Goal: Task Accomplishment & Management: Use online tool/utility

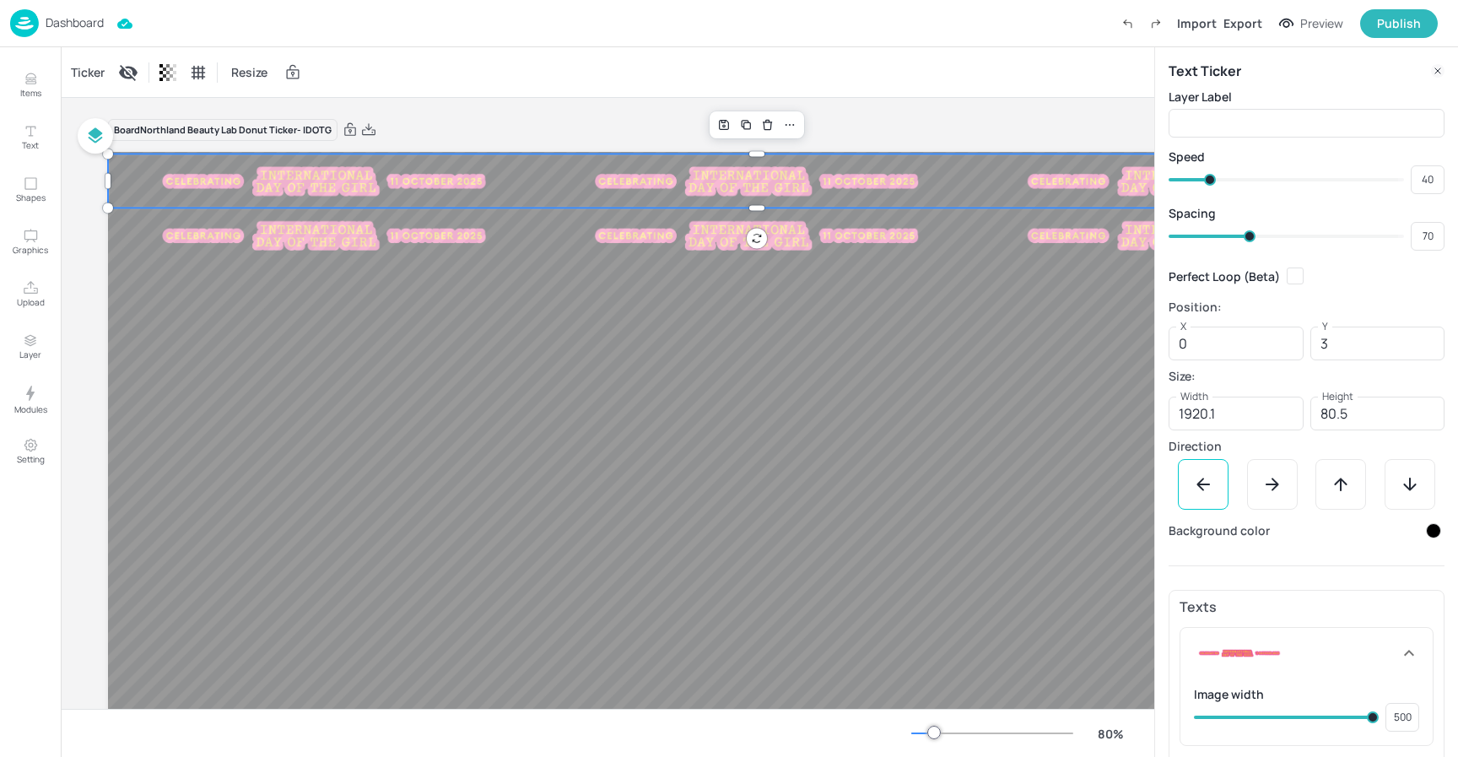
scroll to position [55, 0]
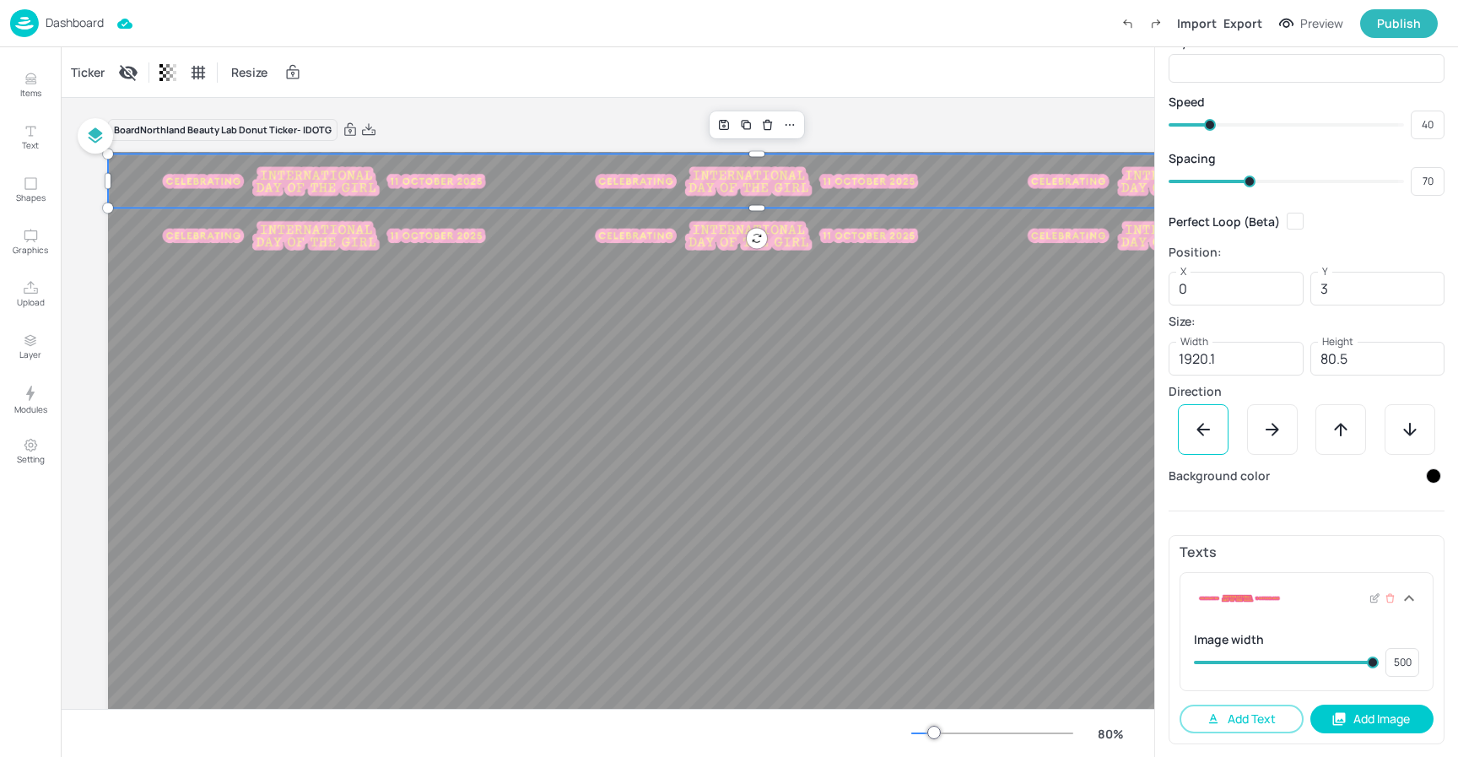
click at [1403, 594] on icon at bounding box center [1409, 598] width 20 height 20
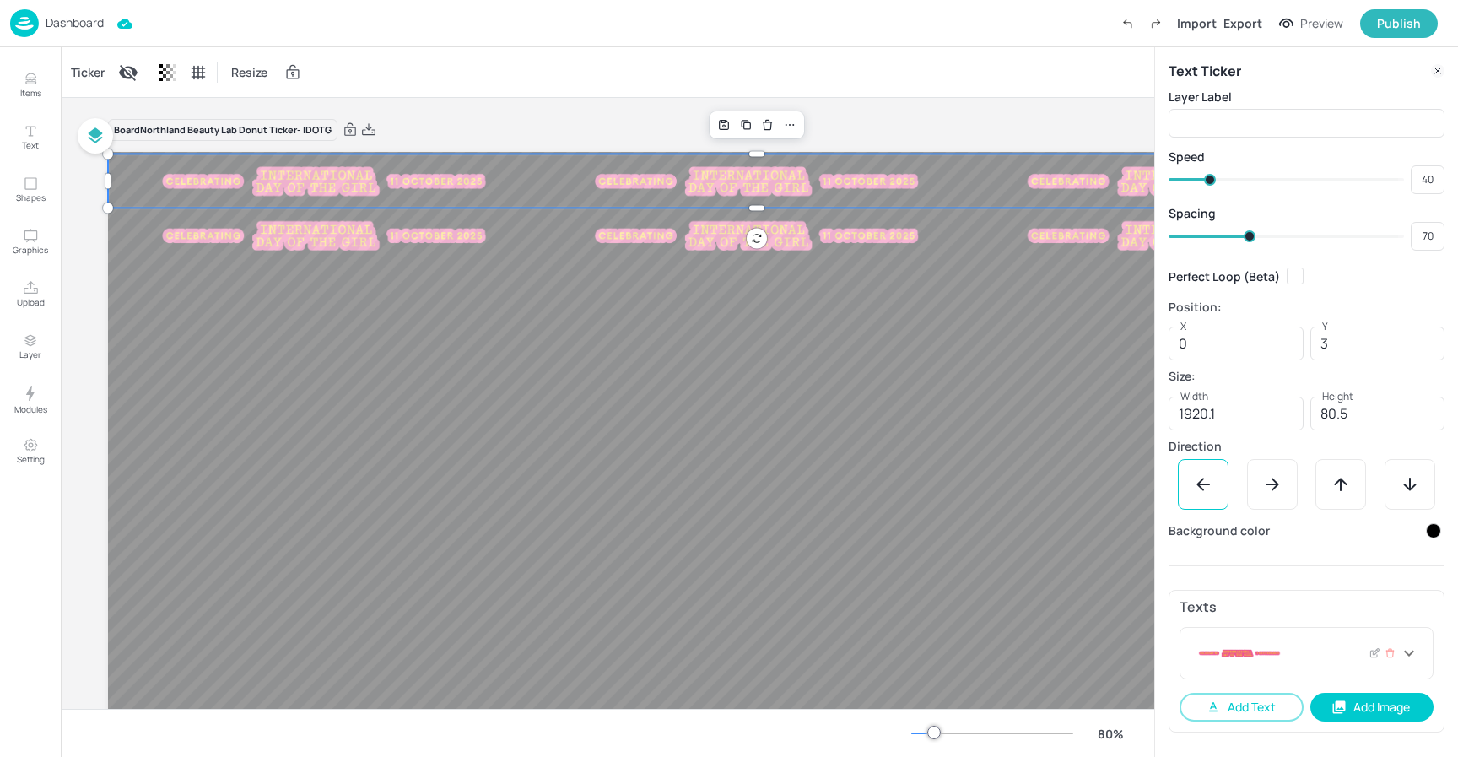
scroll to position [0, 0]
click at [1407, 656] on icon at bounding box center [1409, 653] width 20 height 20
click at [1369, 656] on icon at bounding box center [1375, 653] width 13 height 12
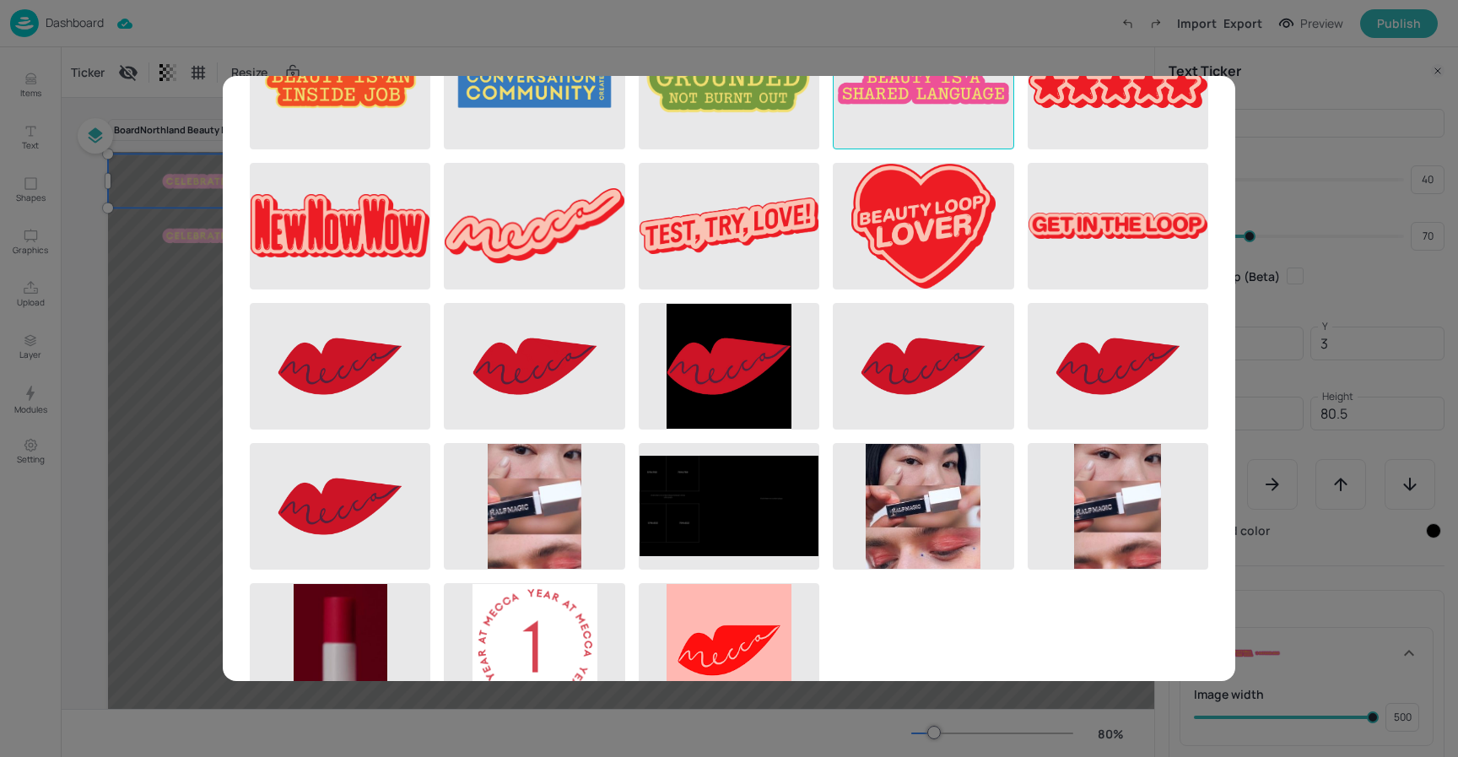
scroll to position [634, 0]
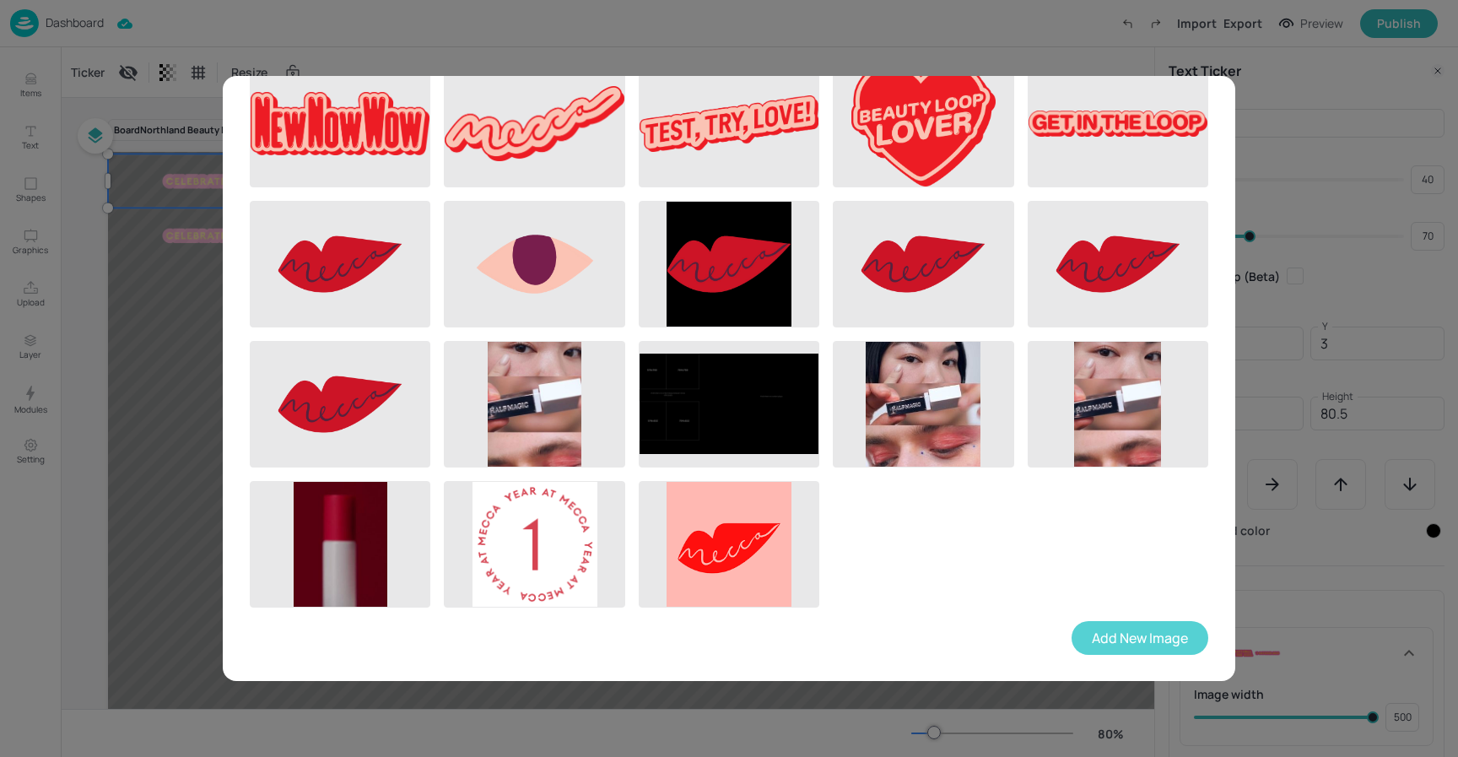
click at [1110, 633] on button "Add New Image" at bounding box center [1140, 638] width 137 height 34
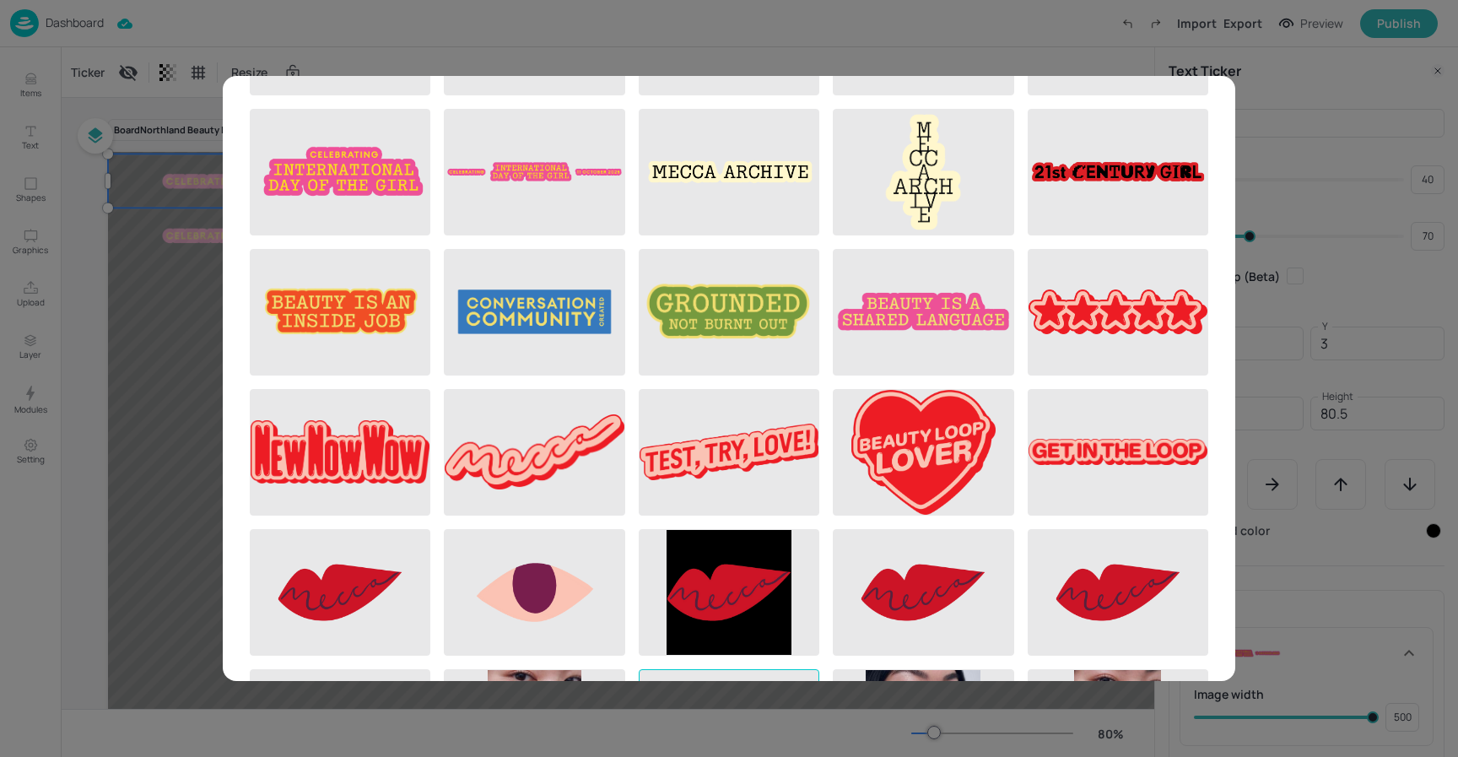
scroll to position [0, 0]
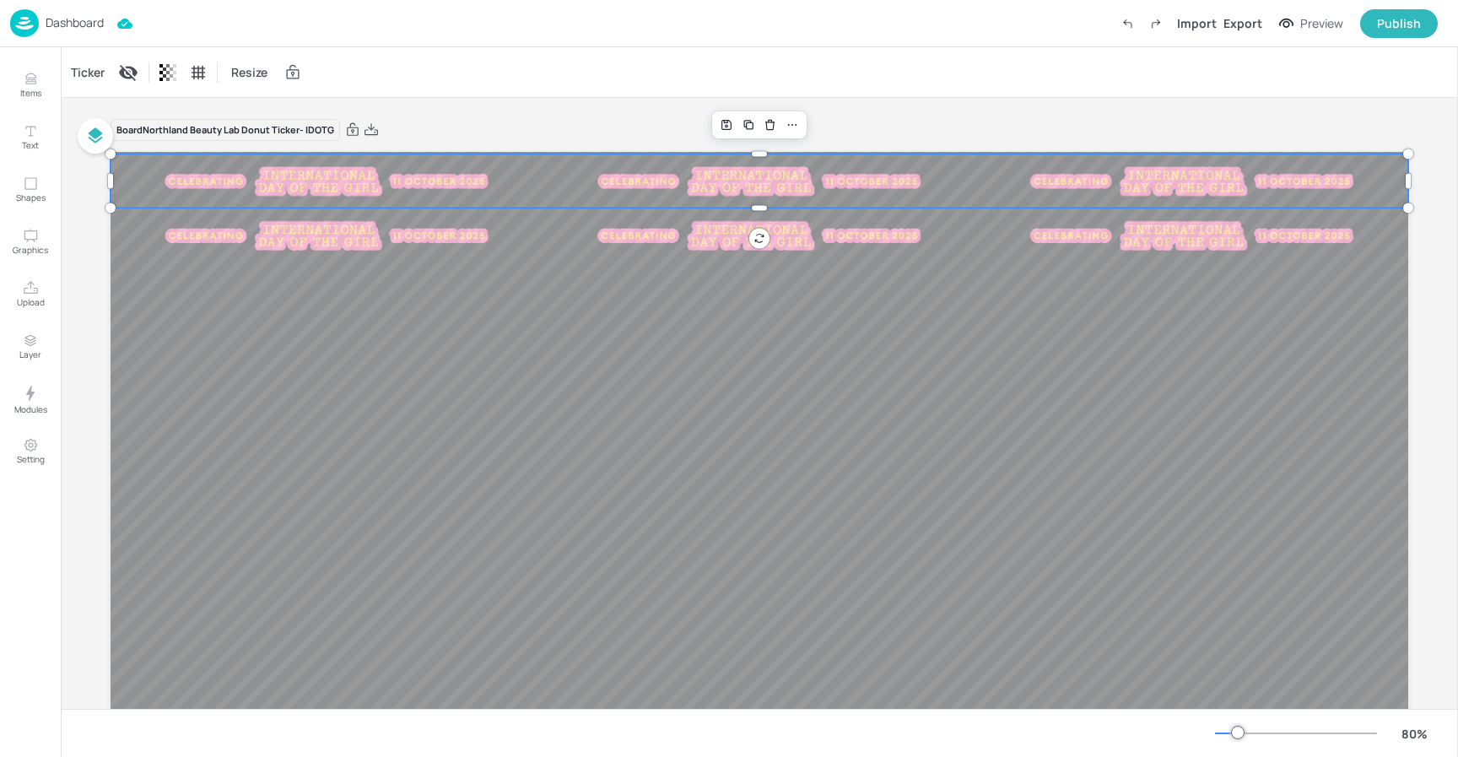
click at [259, 173] on img at bounding box center [327, 181] width 338 height 35
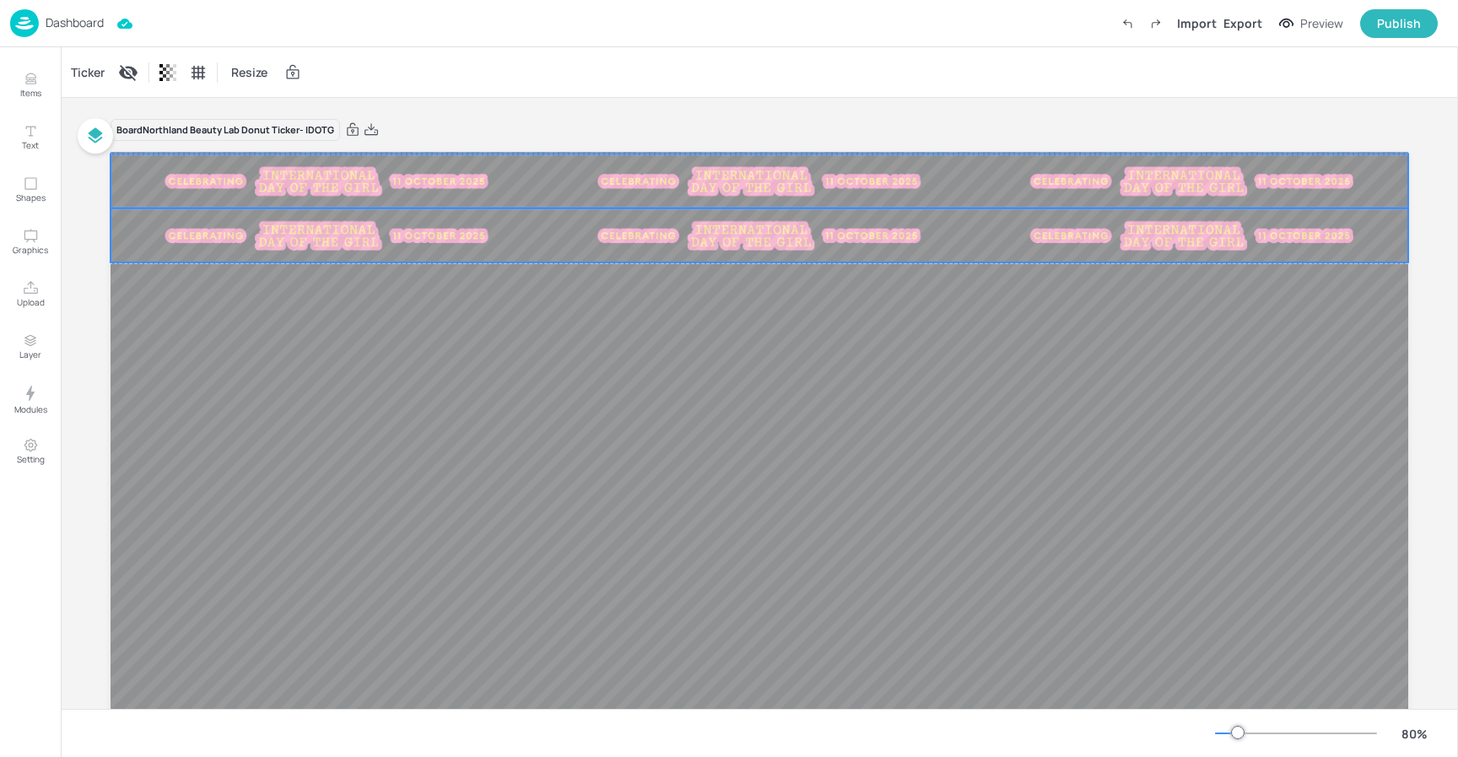
click at [244, 240] on img at bounding box center [327, 236] width 338 height 35
click at [81, 73] on div "Ticker" at bounding box center [88, 72] width 41 height 27
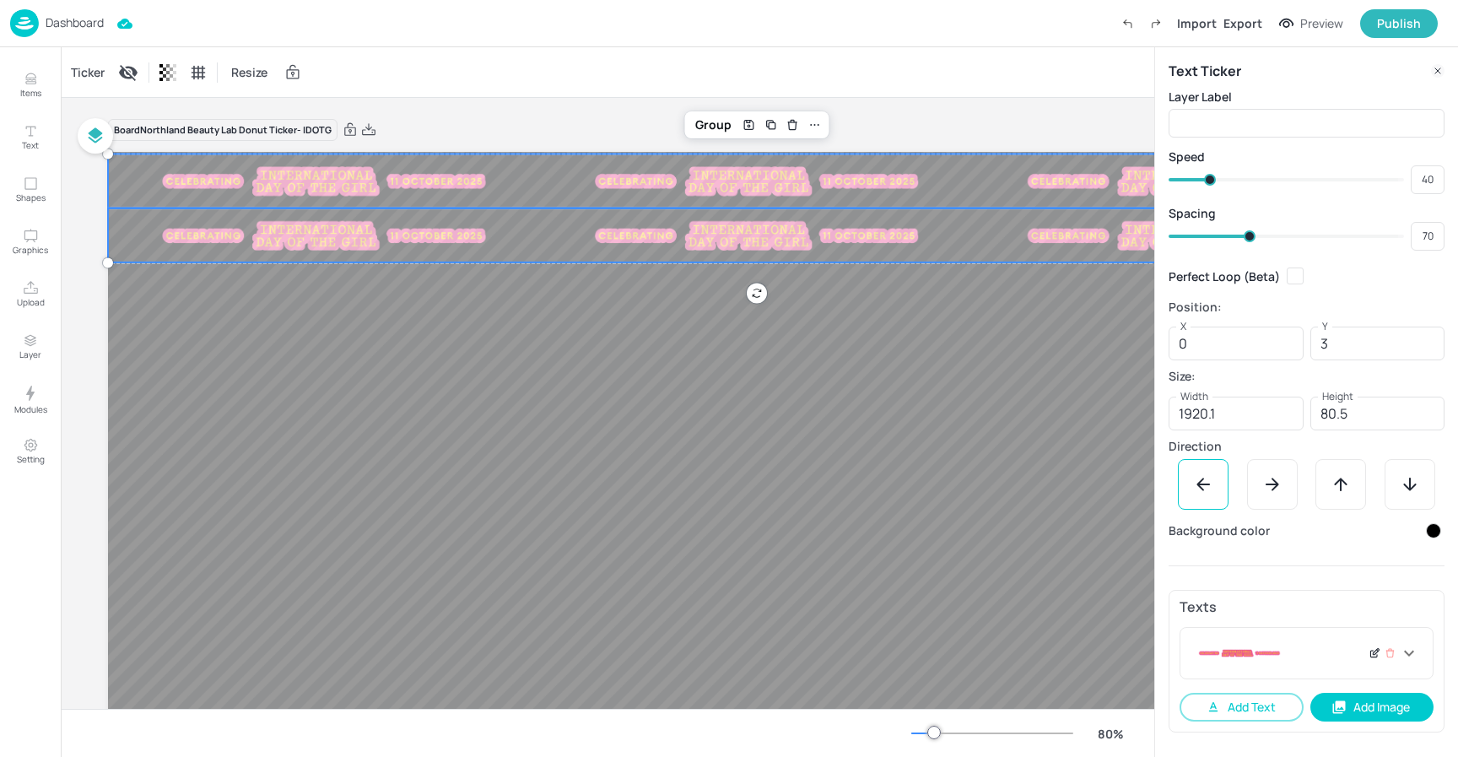
click at [1375, 655] on icon at bounding box center [1375, 653] width 13 height 12
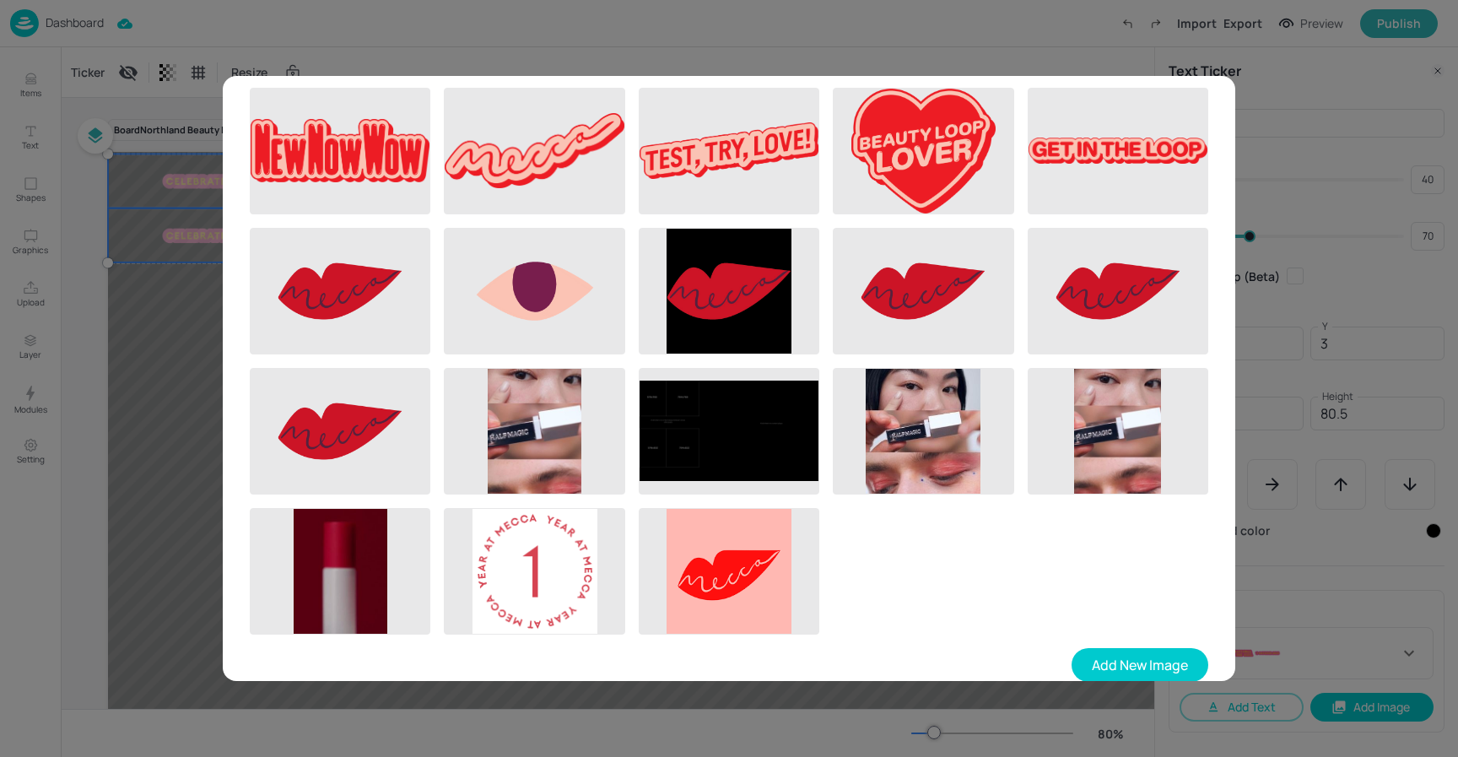
scroll to position [634, 0]
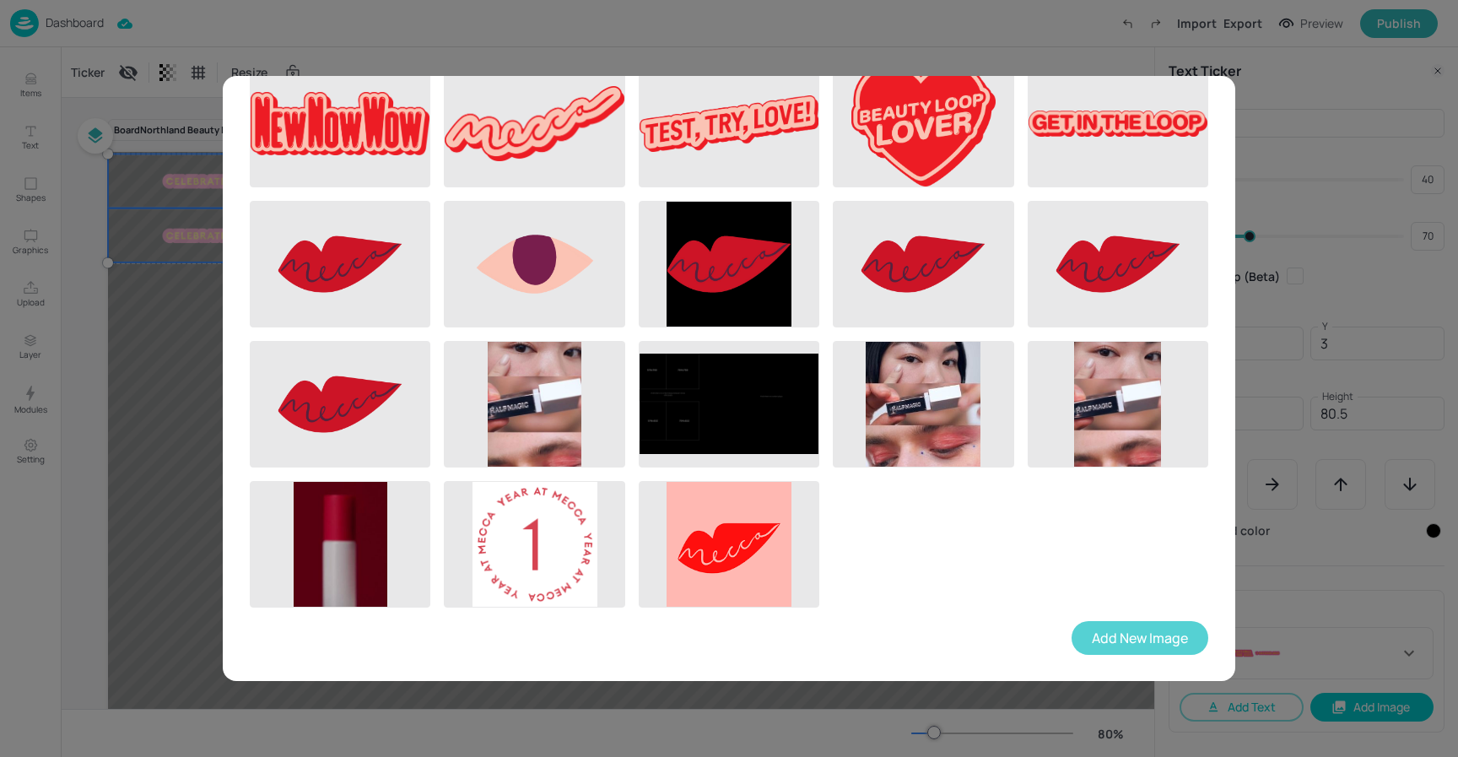
click at [1131, 645] on button "Add New Image" at bounding box center [1140, 638] width 137 height 34
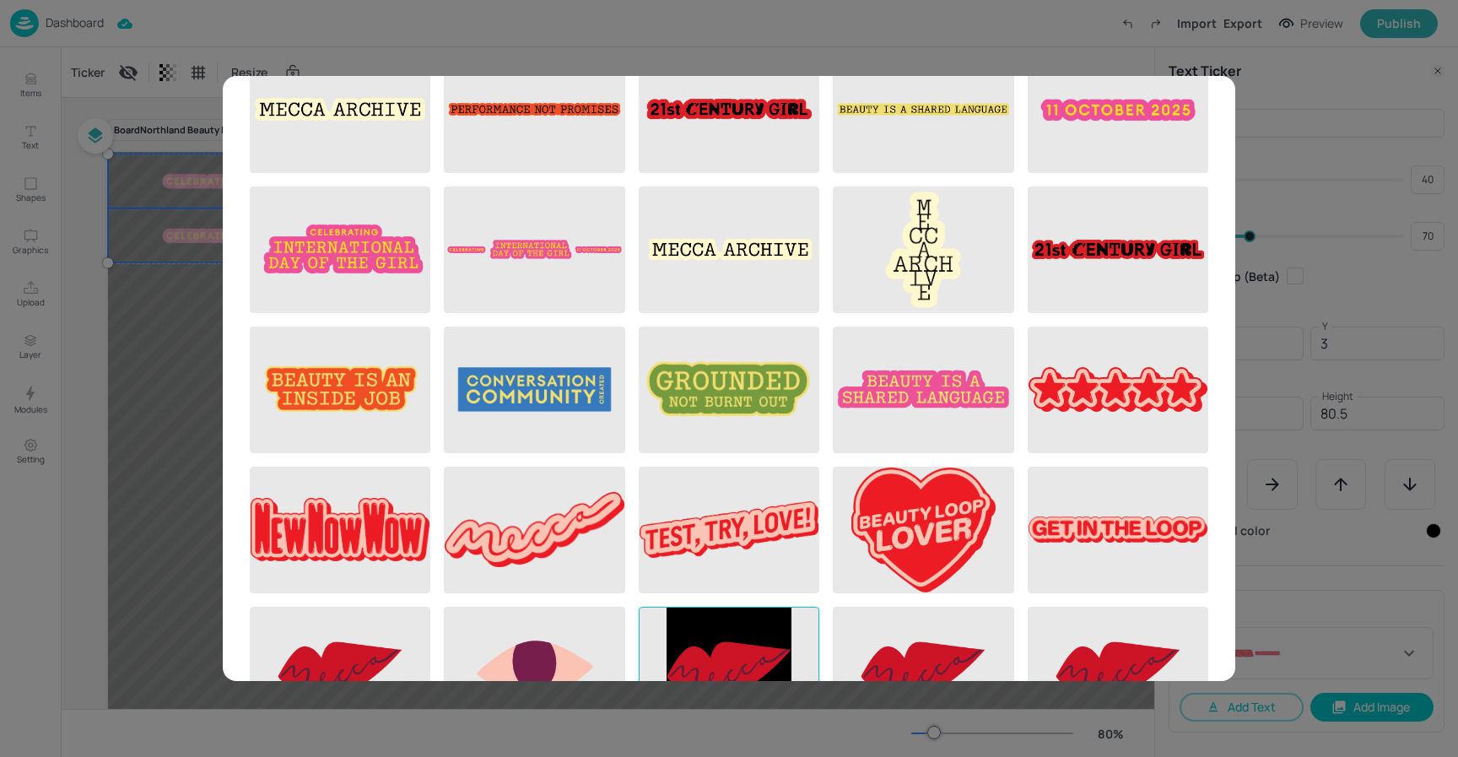
scroll to position [0, 0]
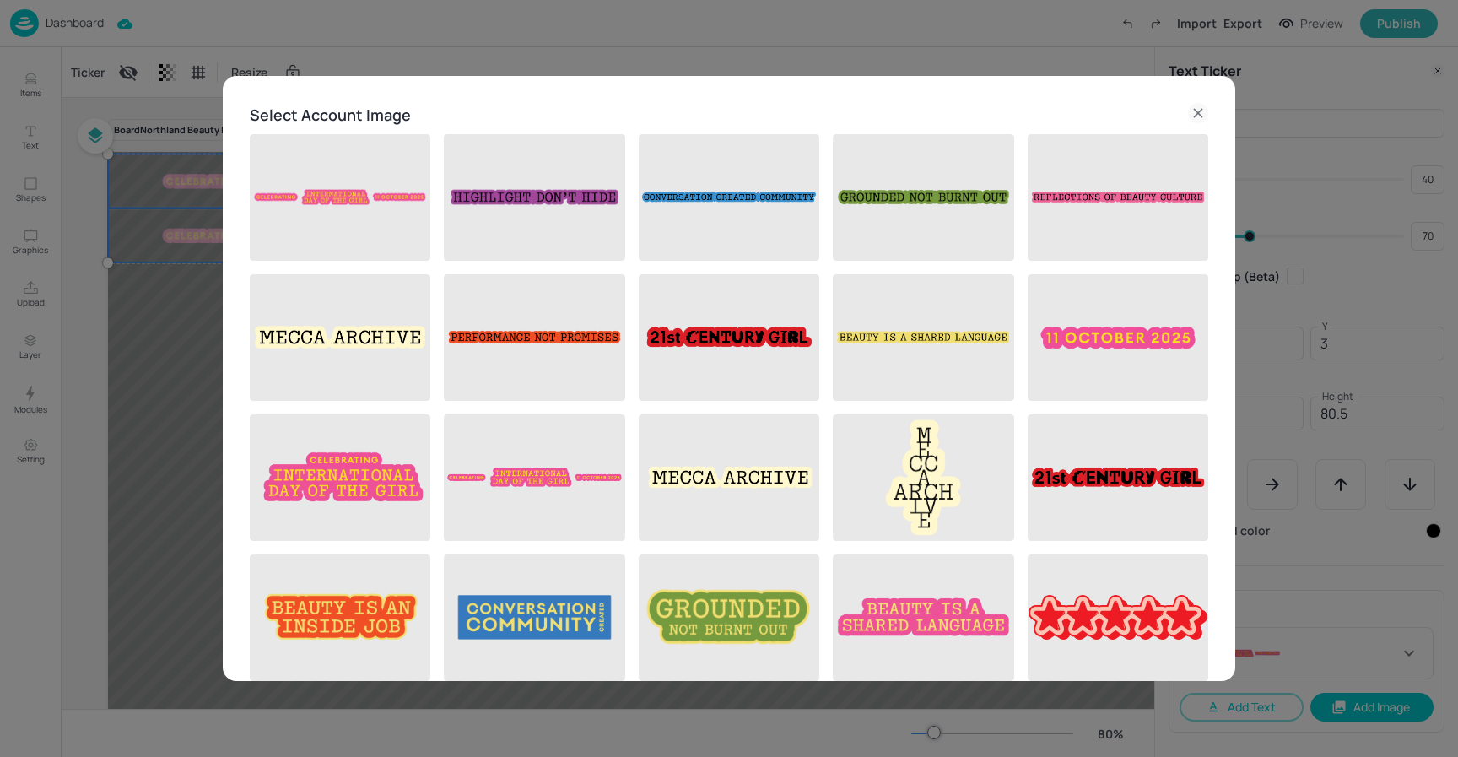
click at [1189, 110] on icon at bounding box center [1198, 113] width 20 height 20
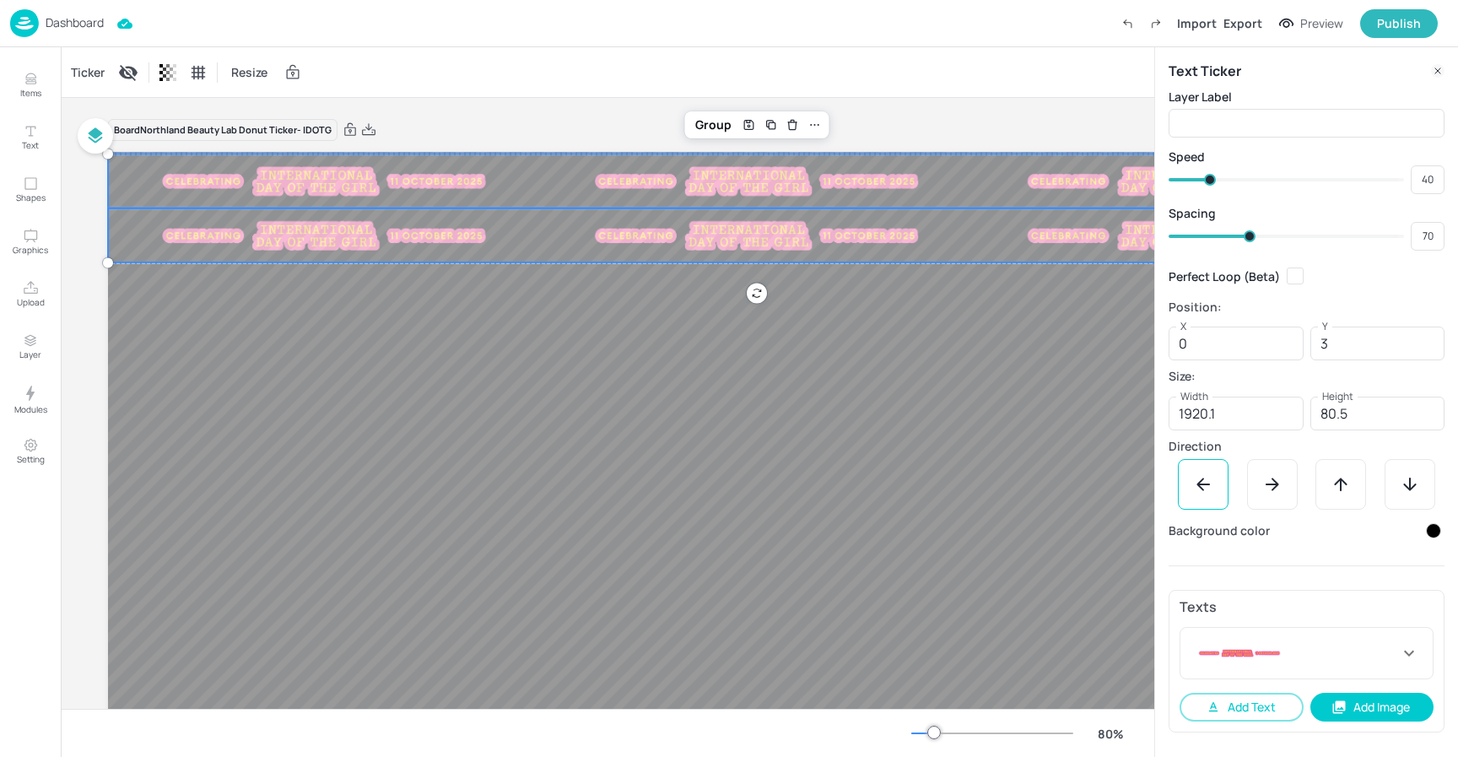
click at [913, 57] on div "Ticker Resize" at bounding box center [608, 72] width 1094 height 50
click at [1020, 174] on img at bounding box center [1189, 181] width 338 height 35
click at [1020, 246] on img at bounding box center [1189, 236] width 338 height 35
click at [1374, 653] on icon at bounding box center [1375, 653] width 13 height 12
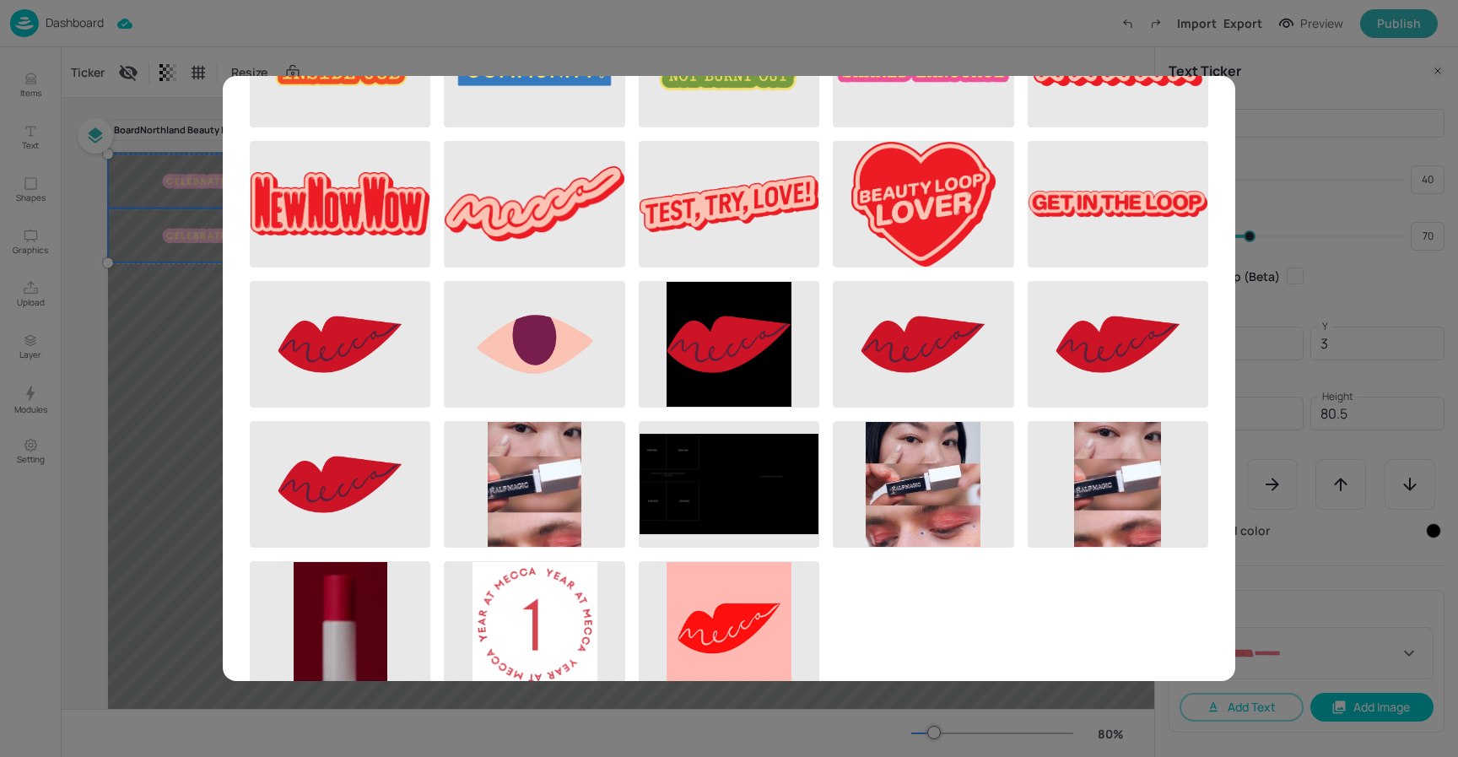
scroll to position [634, 0]
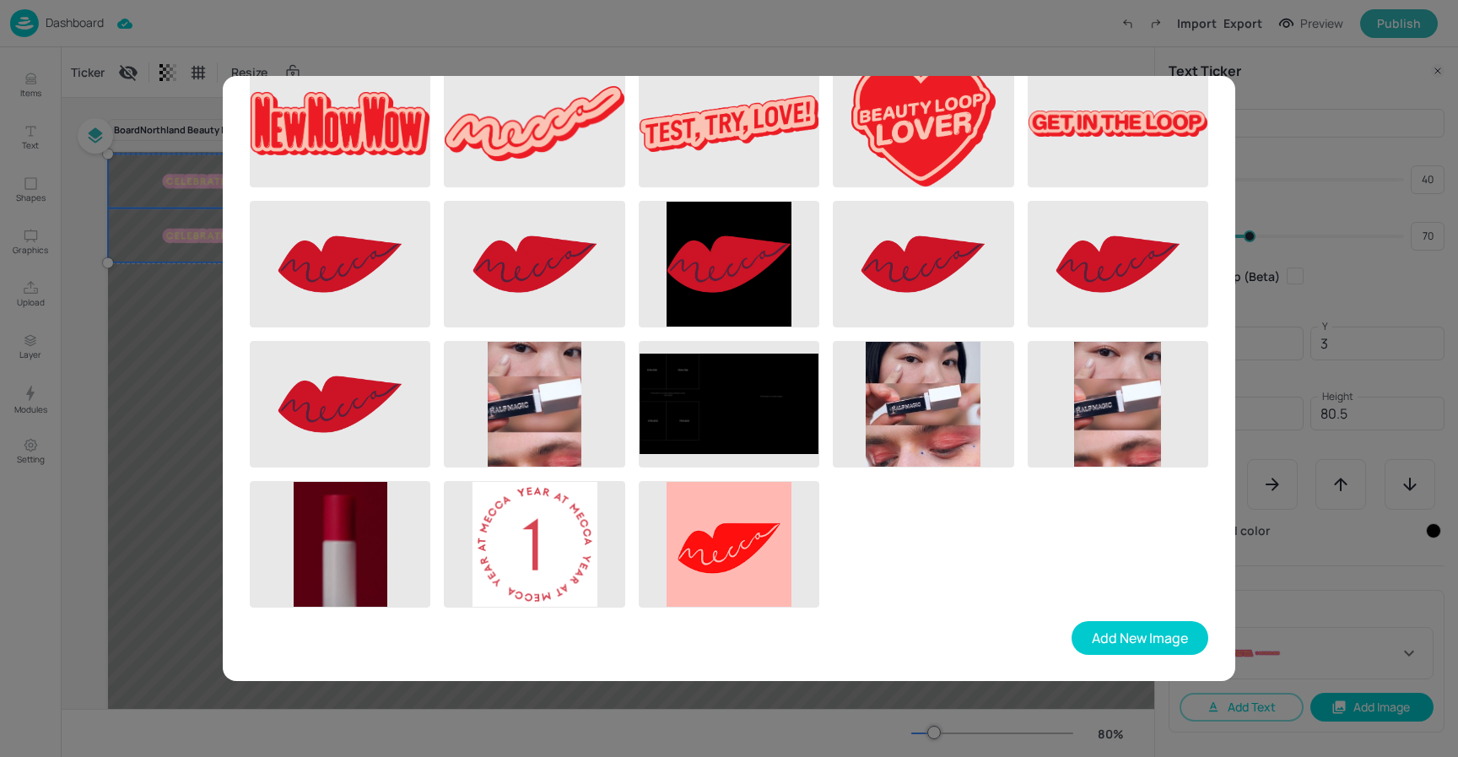
click at [1288, 578] on div "Select Account Image Add New Image" at bounding box center [729, 378] width 1458 height 757
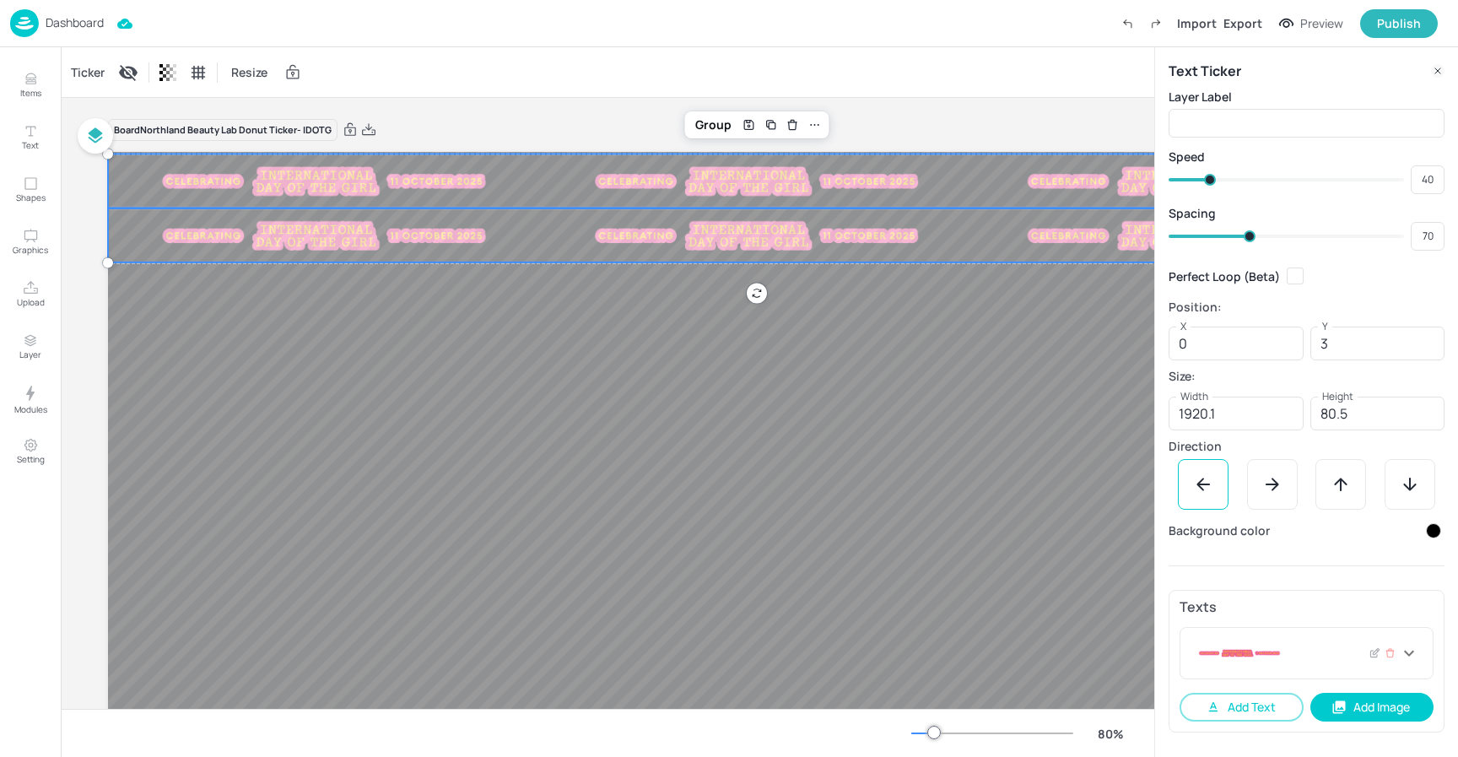
click at [1381, 651] on div at bounding box center [1382, 653] width 27 height 18
click at [1374, 651] on icon at bounding box center [1375, 653] width 13 height 12
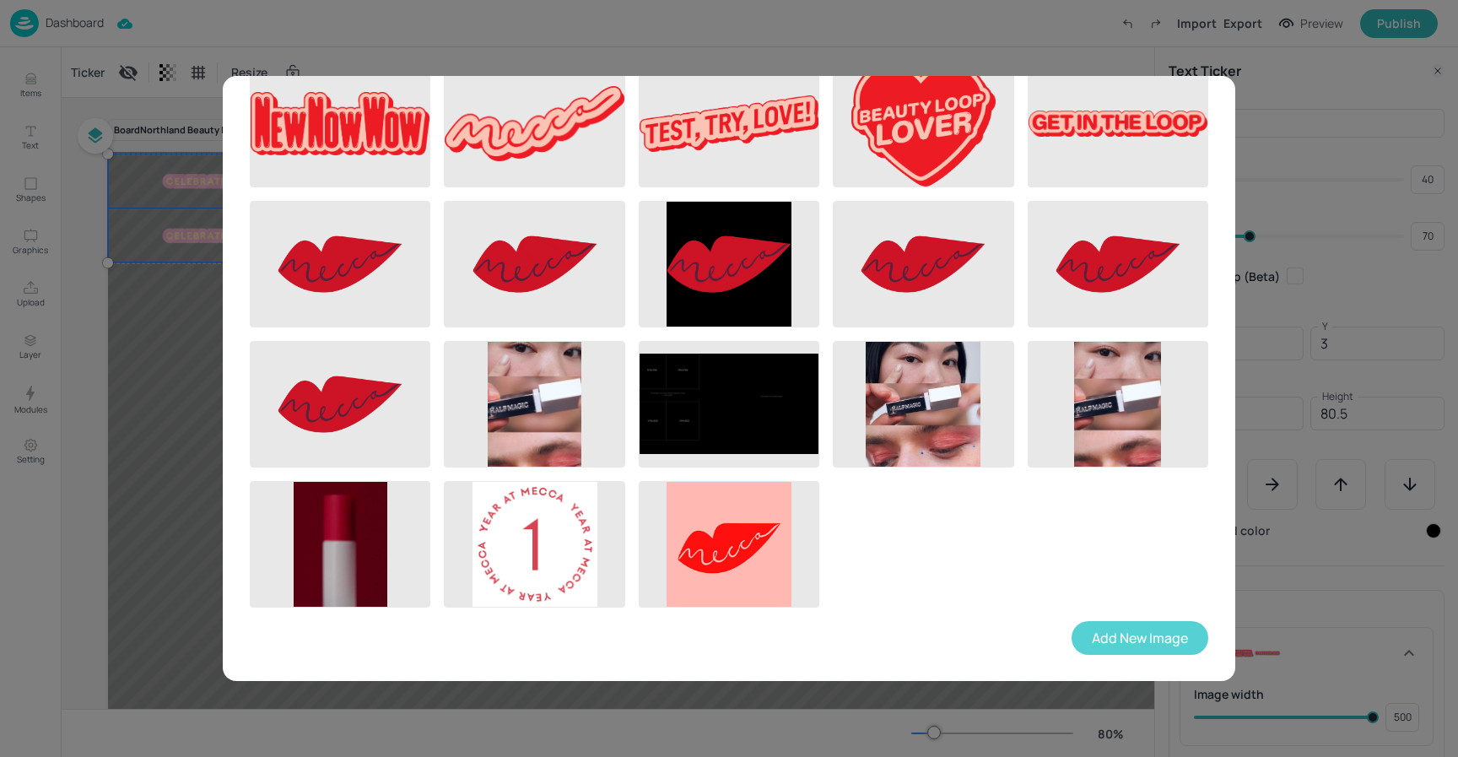
click at [1116, 635] on button "Add New Image" at bounding box center [1140, 638] width 137 height 34
click at [1157, 635] on button "Add New Image" at bounding box center [1140, 638] width 137 height 34
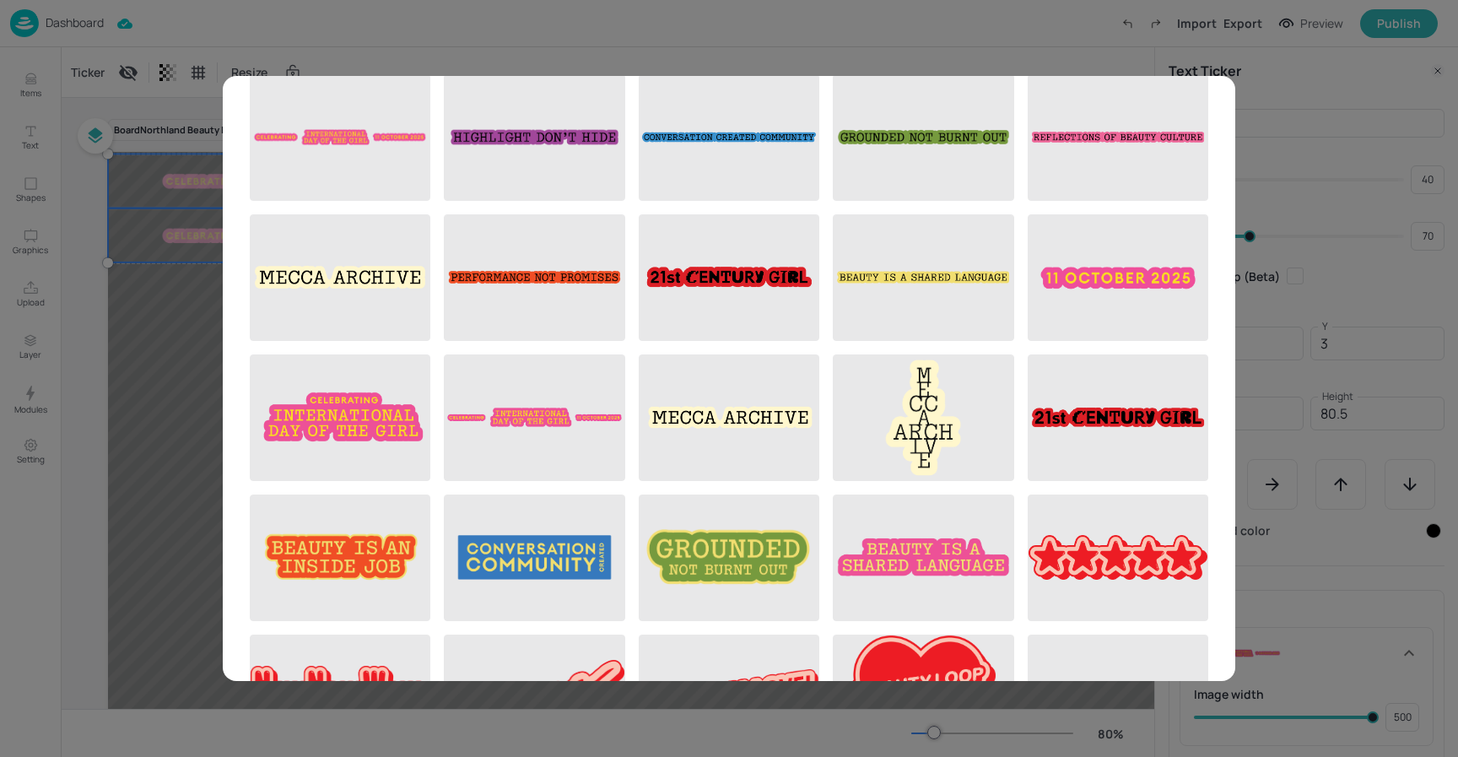
scroll to position [0, 0]
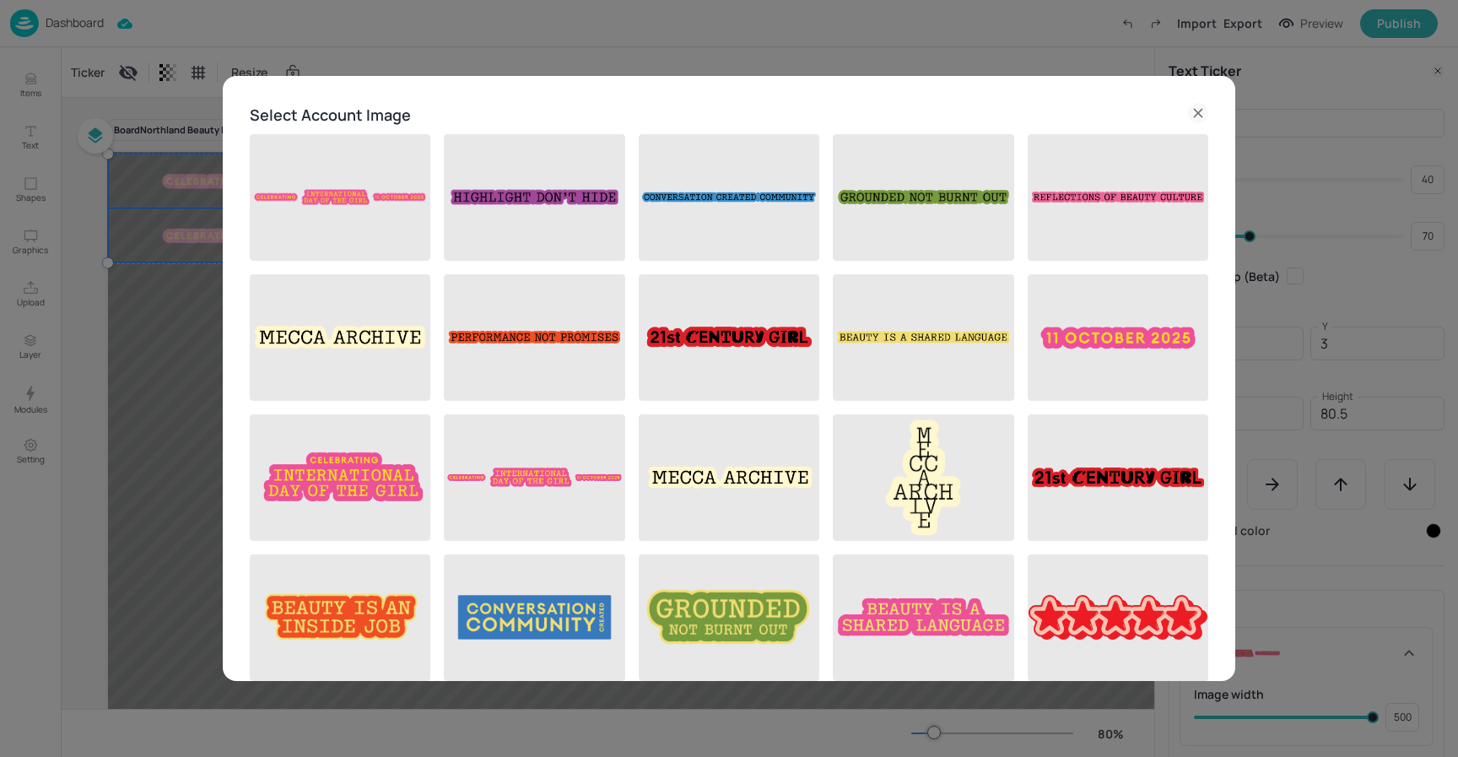
click at [613, 84] on div "Select Account Image Add New Image" at bounding box center [729, 696] width 1013 height 1240
click at [1193, 105] on icon at bounding box center [1198, 113] width 20 height 20
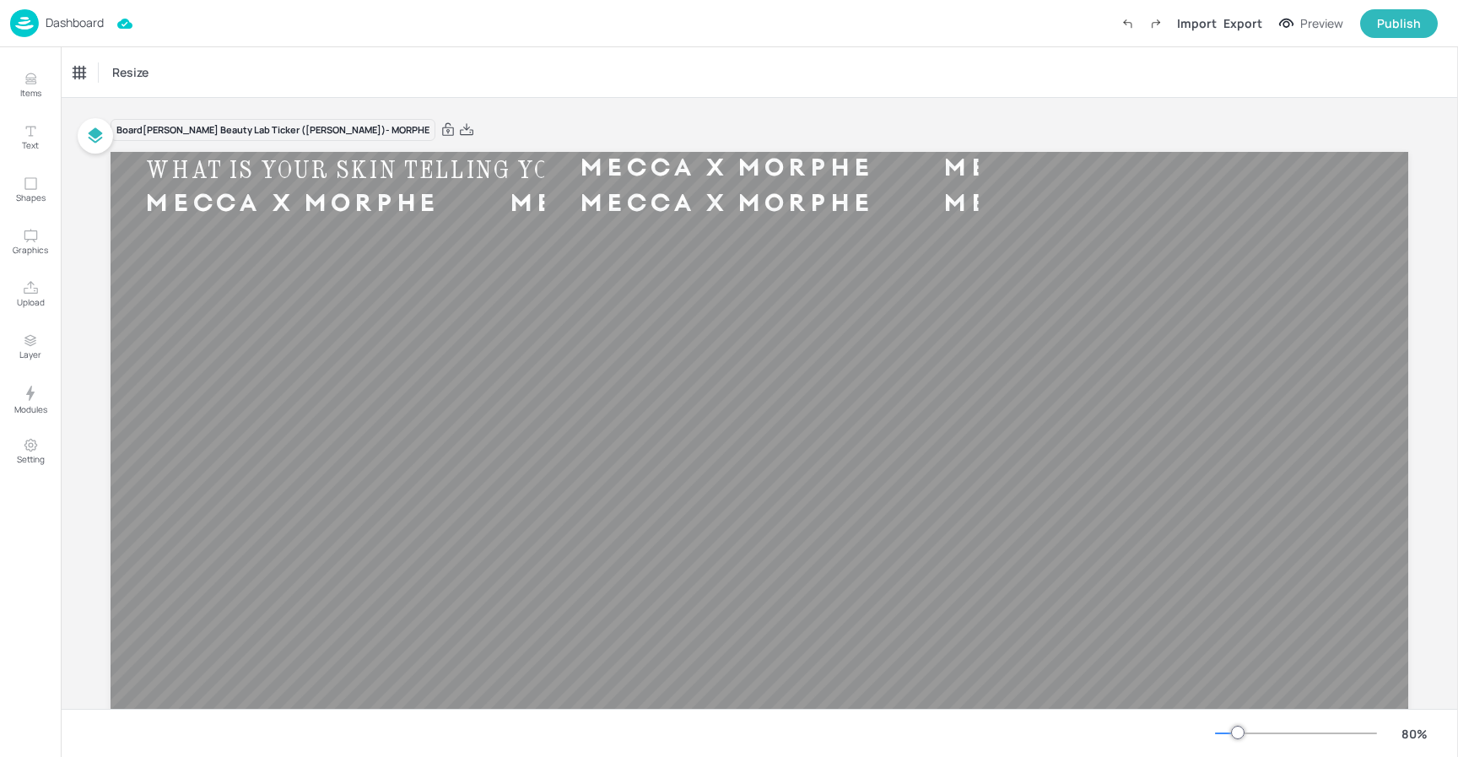
click at [69, 25] on p "Dashboard" at bounding box center [75, 23] width 58 height 12
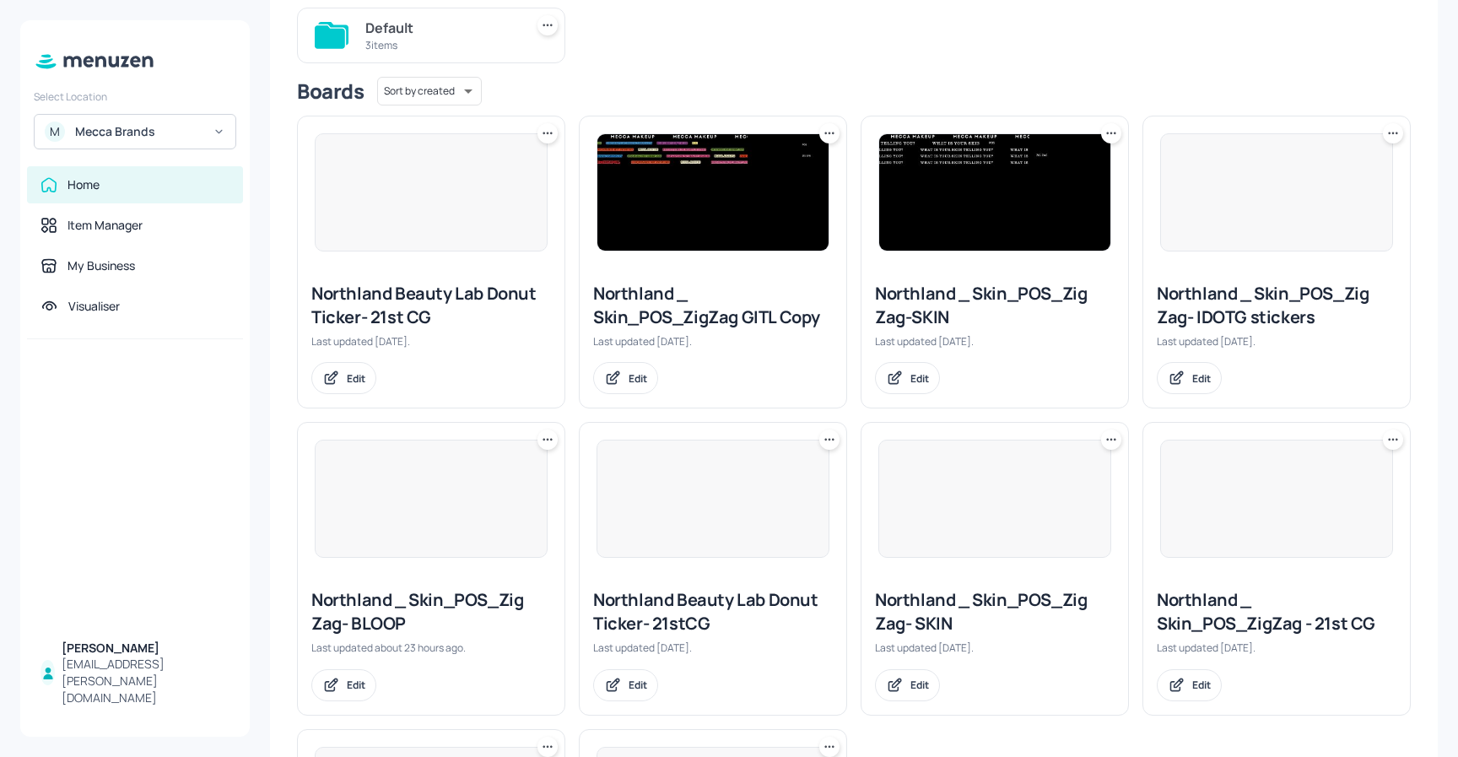
scroll to position [187, 0]
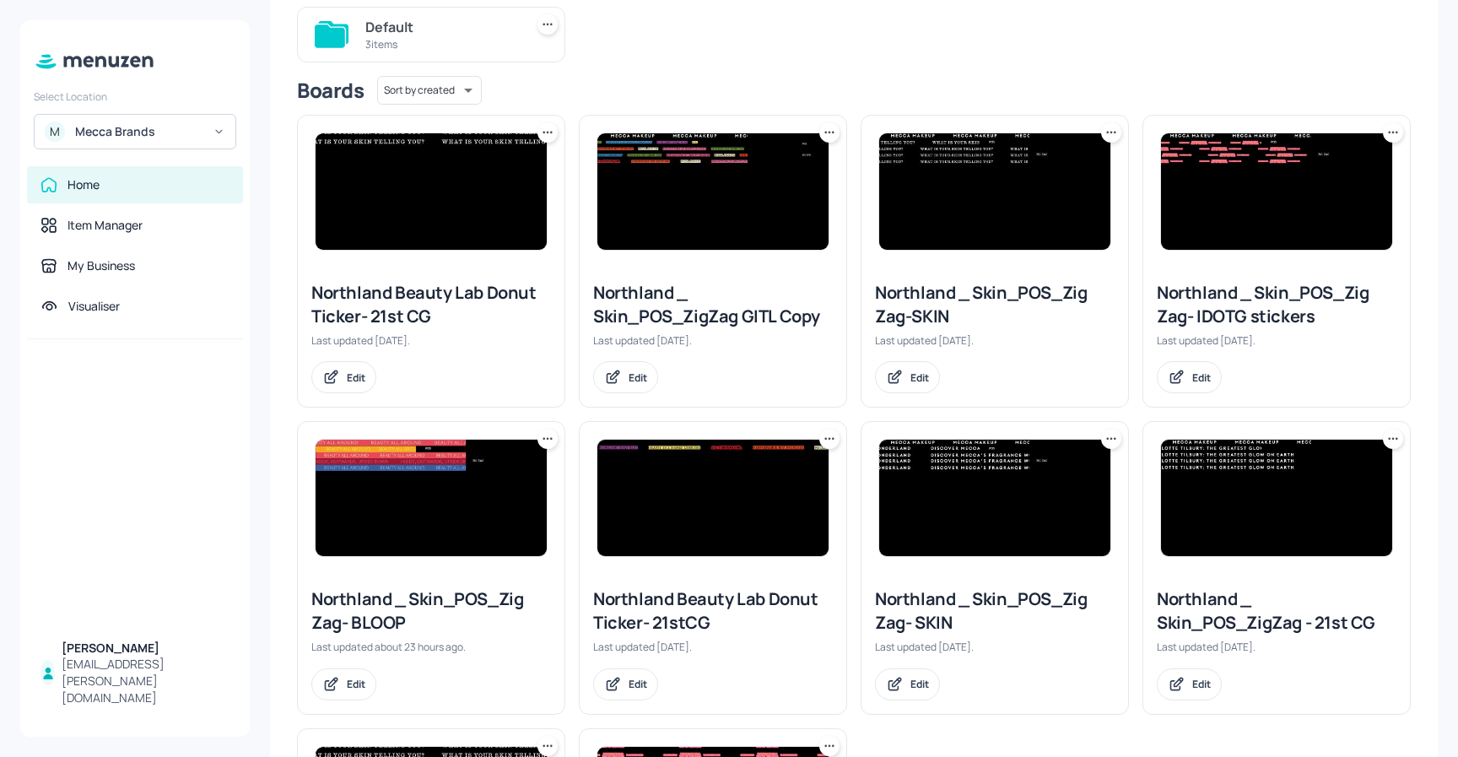
click at [1319, 192] on img at bounding box center [1276, 191] width 231 height 116
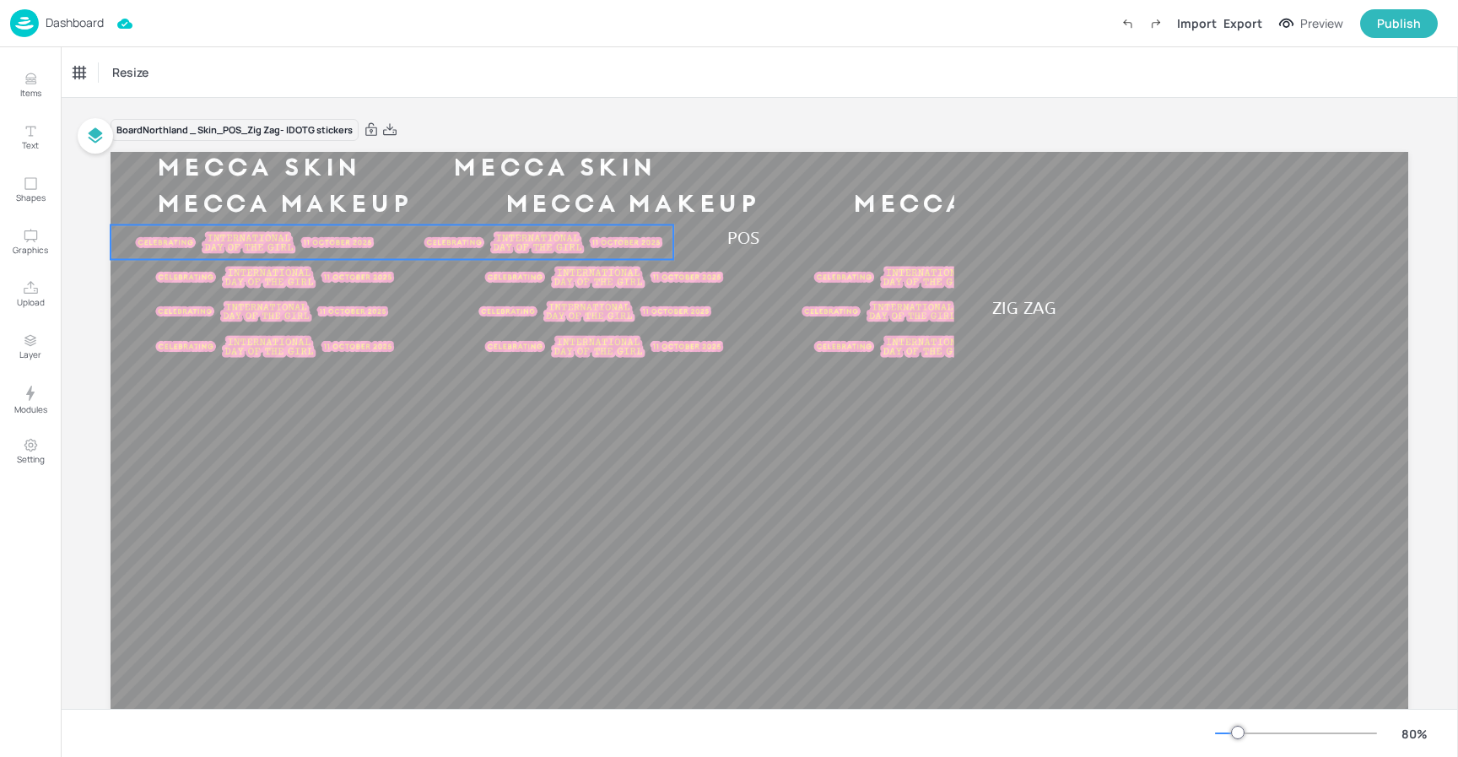
click at [358, 246] on div at bounding box center [255, 242] width 289 height 25
click at [78, 72] on div "Ticker" at bounding box center [88, 72] width 41 height 27
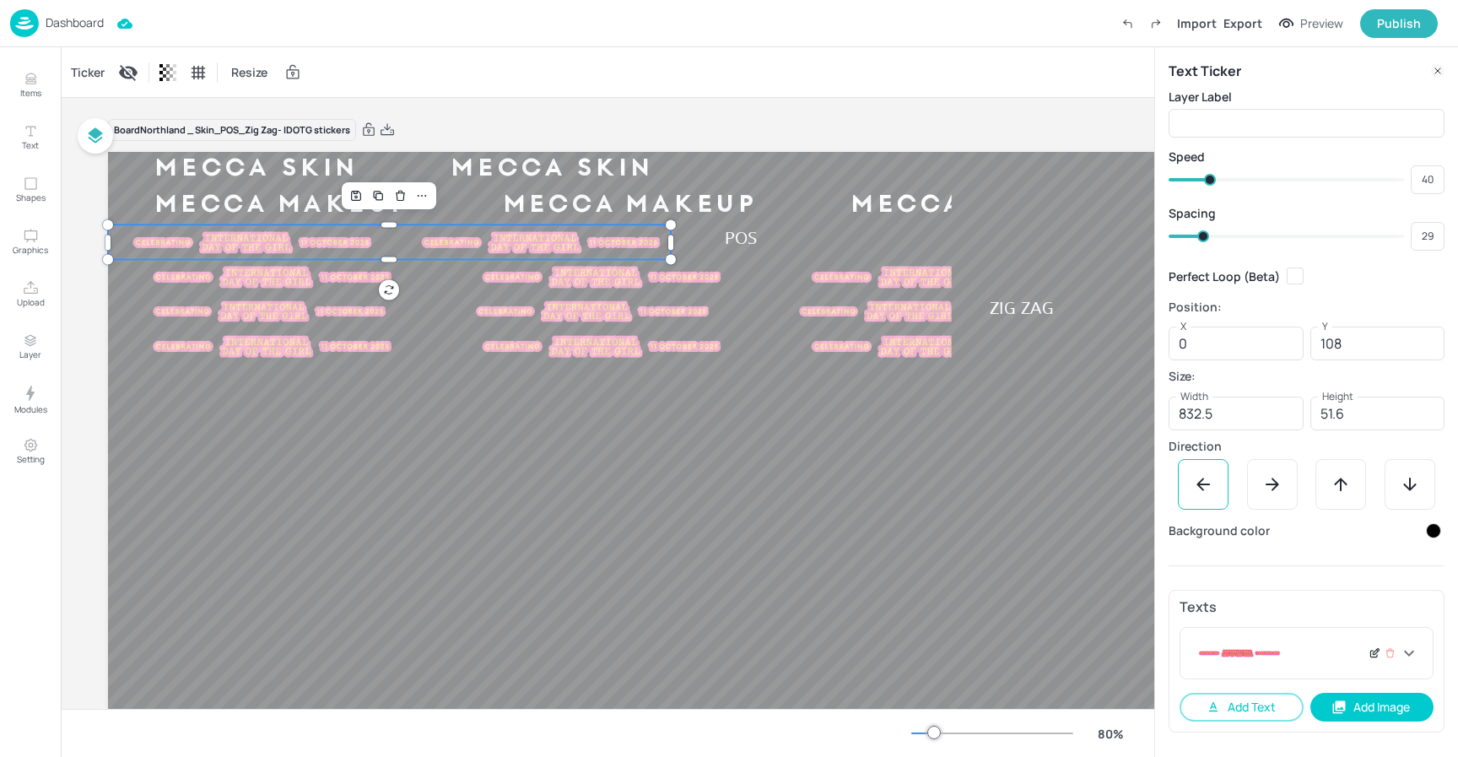
click at [1373, 651] on icon at bounding box center [1375, 653] width 13 height 12
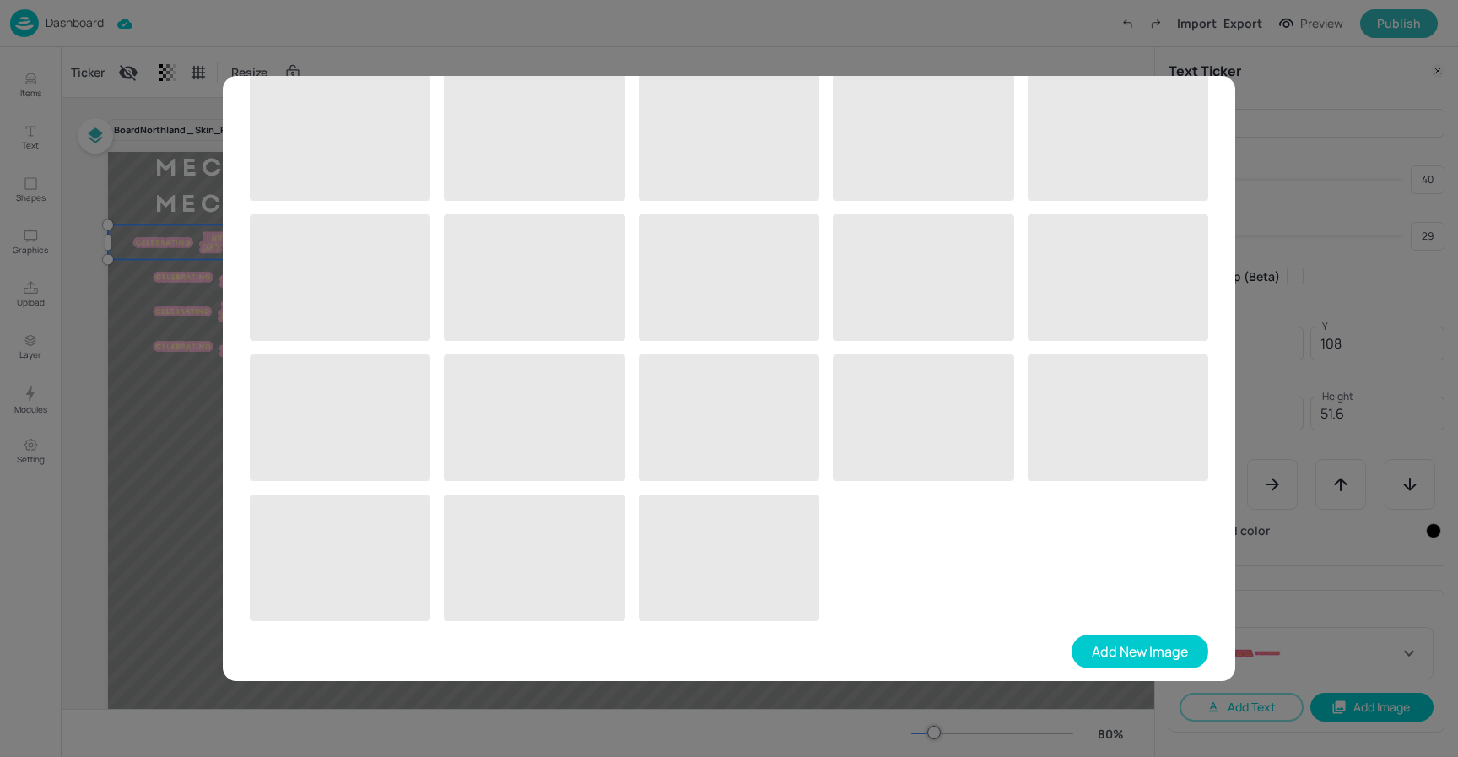
scroll to position [634, 0]
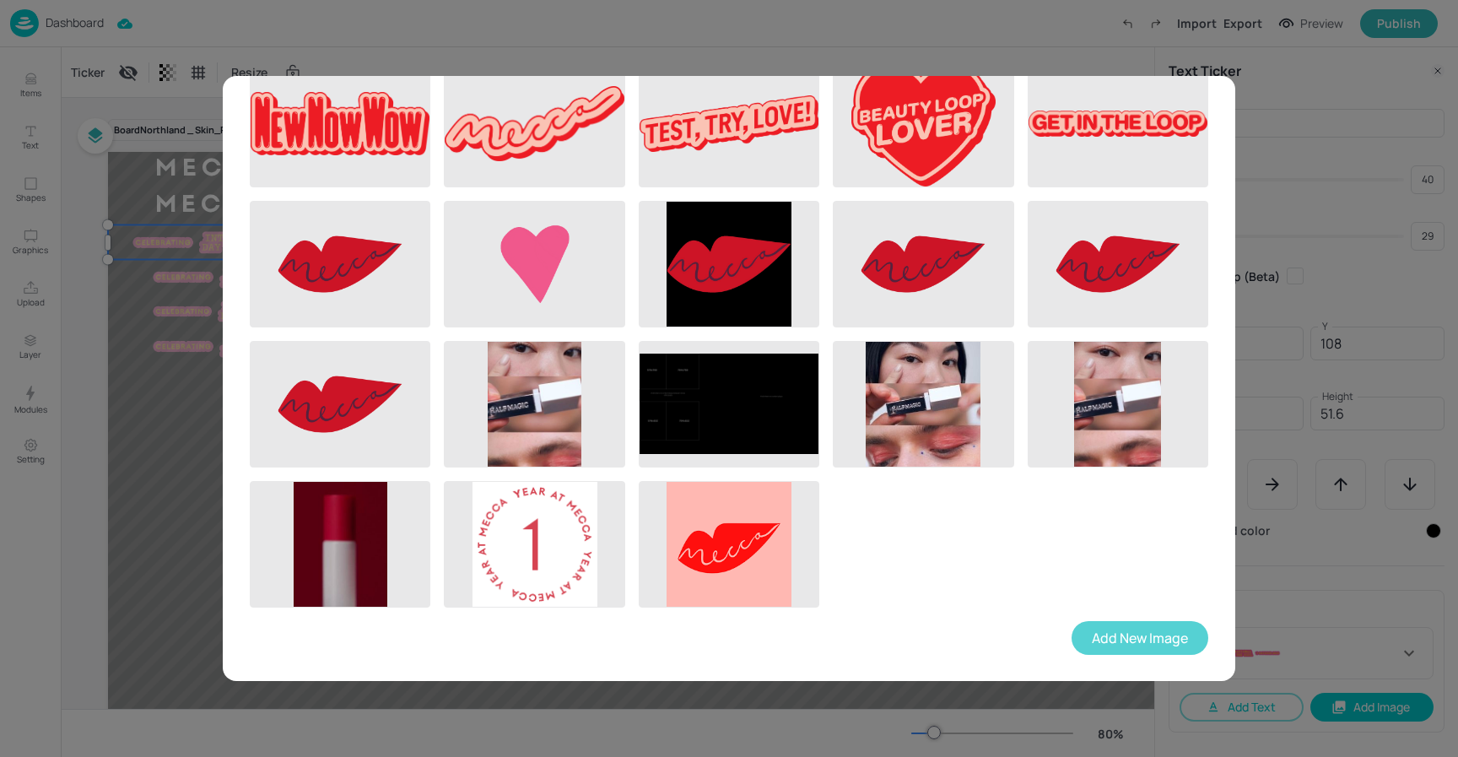
click at [1120, 631] on button "Add New Image" at bounding box center [1140, 638] width 137 height 34
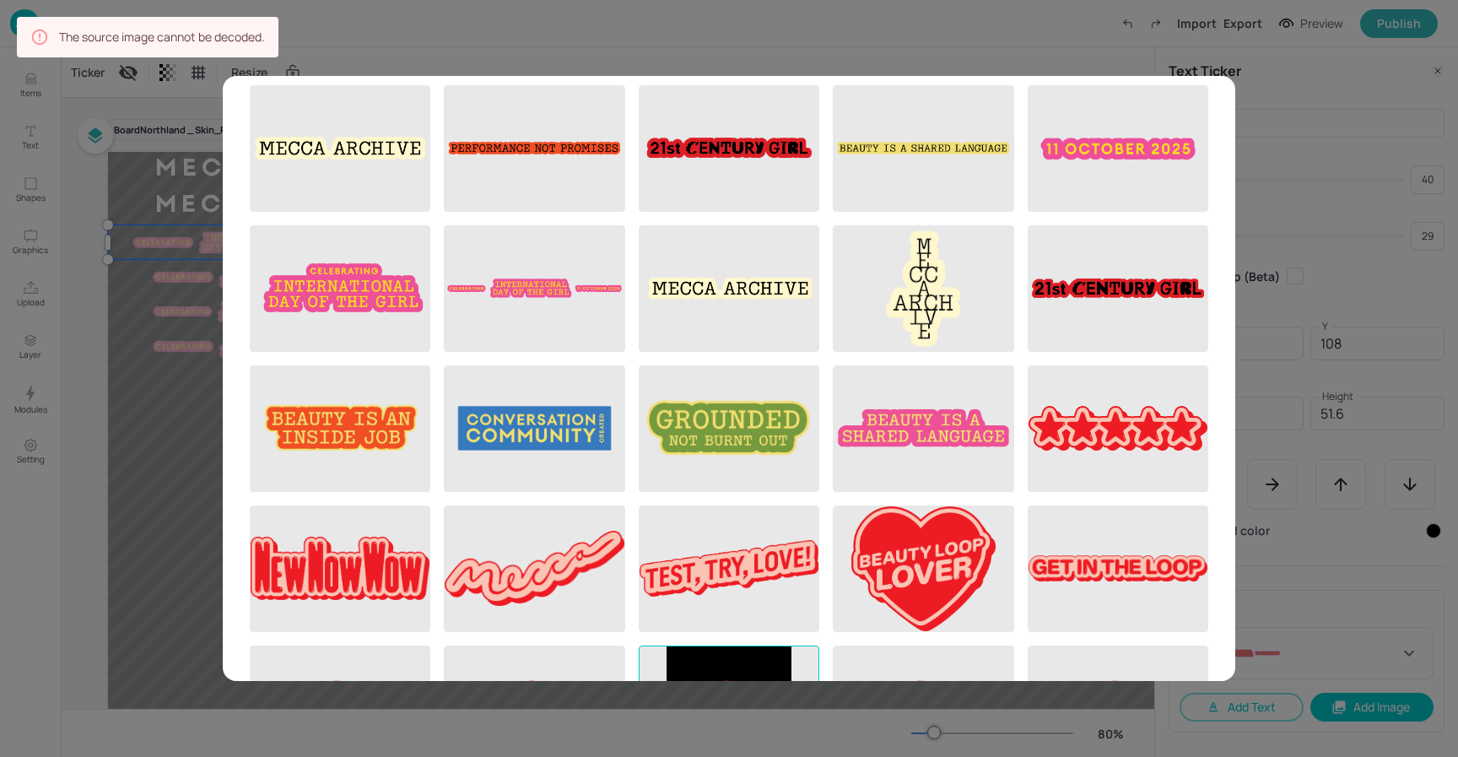
scroll to position [0, 0]
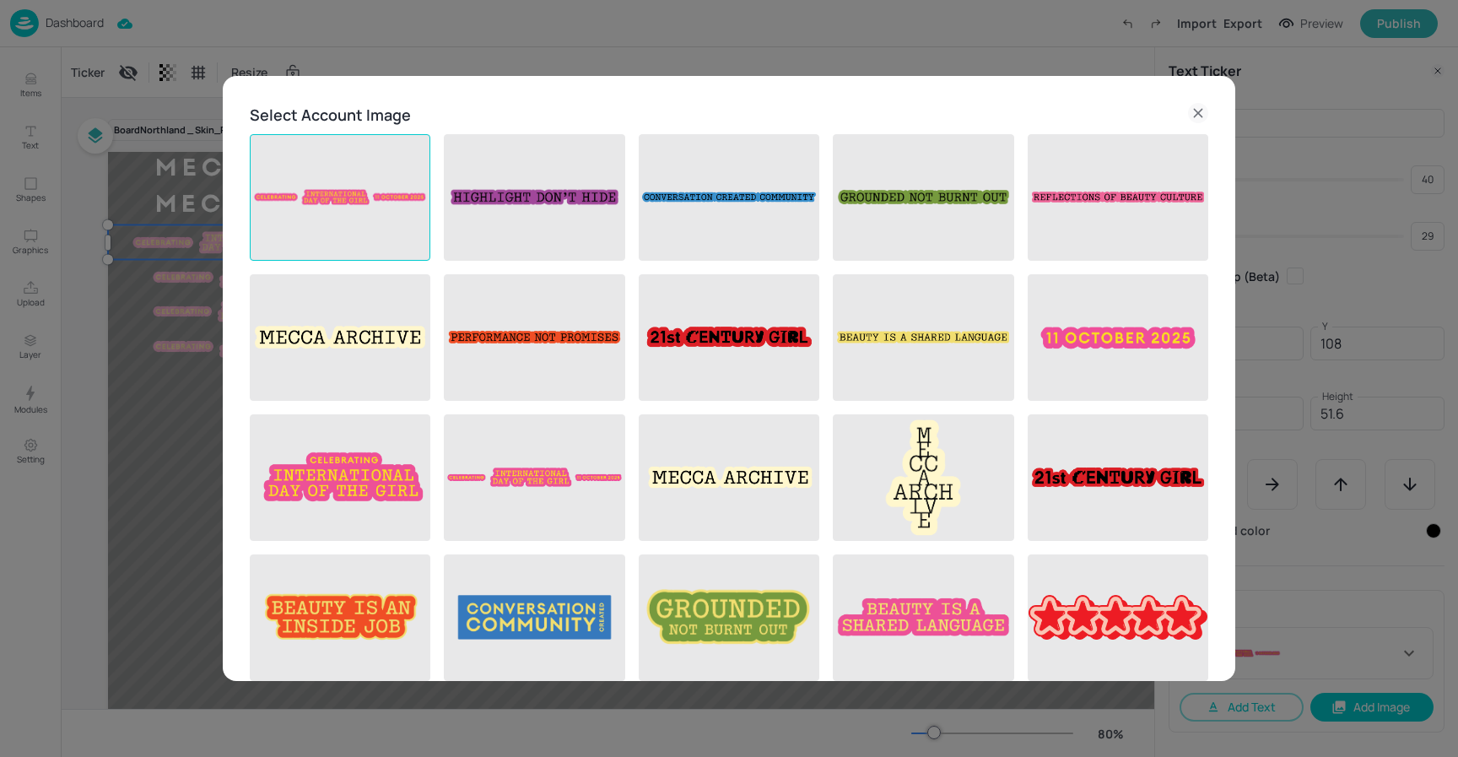
click at [345, 201] on img at bounding box center [340, 197] width 179 height 125
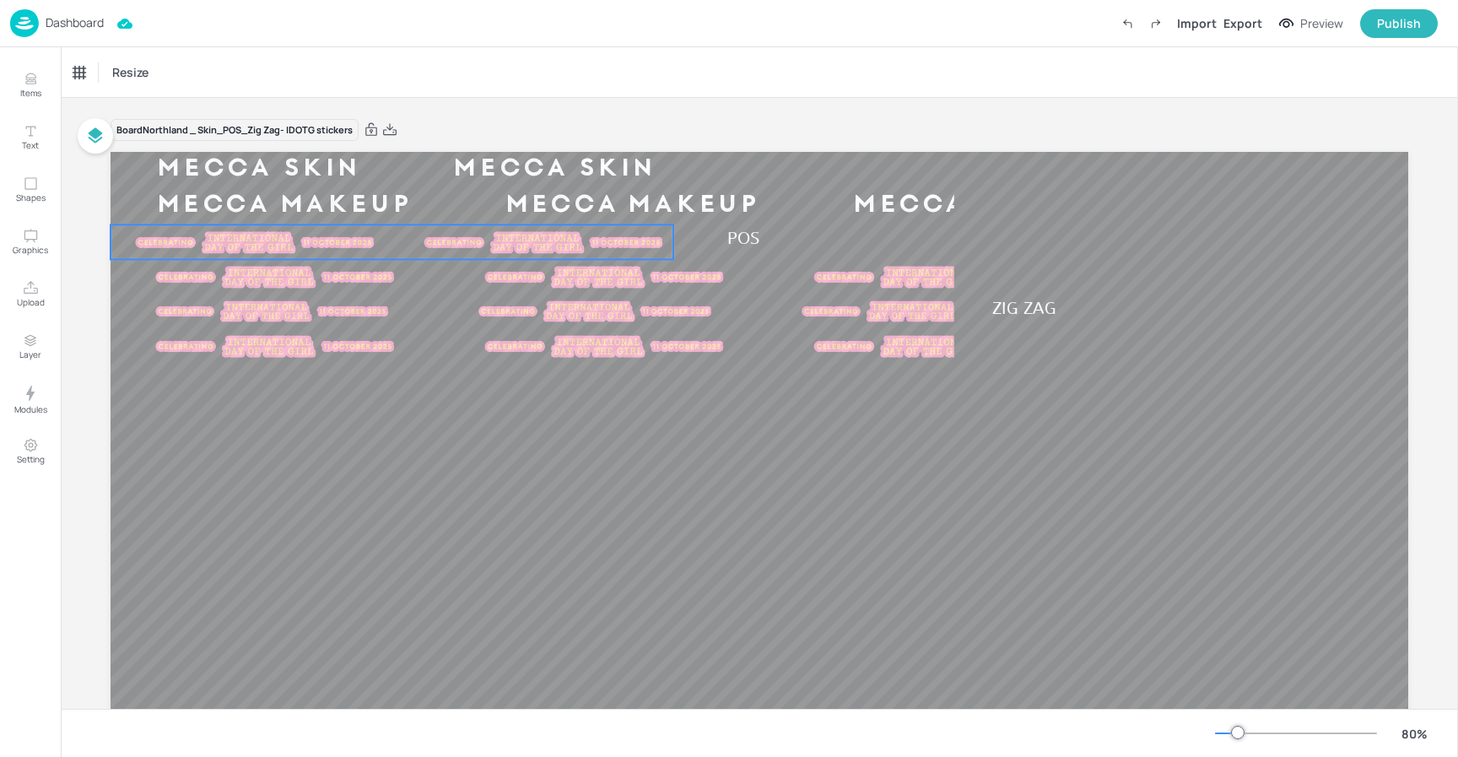
click at [302, 231] on div "MECCA SKIN MECCA SKIN MECCA SKIN MECCA SKIN MECCA MAKEUP MECCA MAKEUP MECCA MAK…" at bounding box center [760, 517] width 1298 height 730
click at [82, 27] on p "Dashboard" at bounding box center [75, 23] width 58 height 12
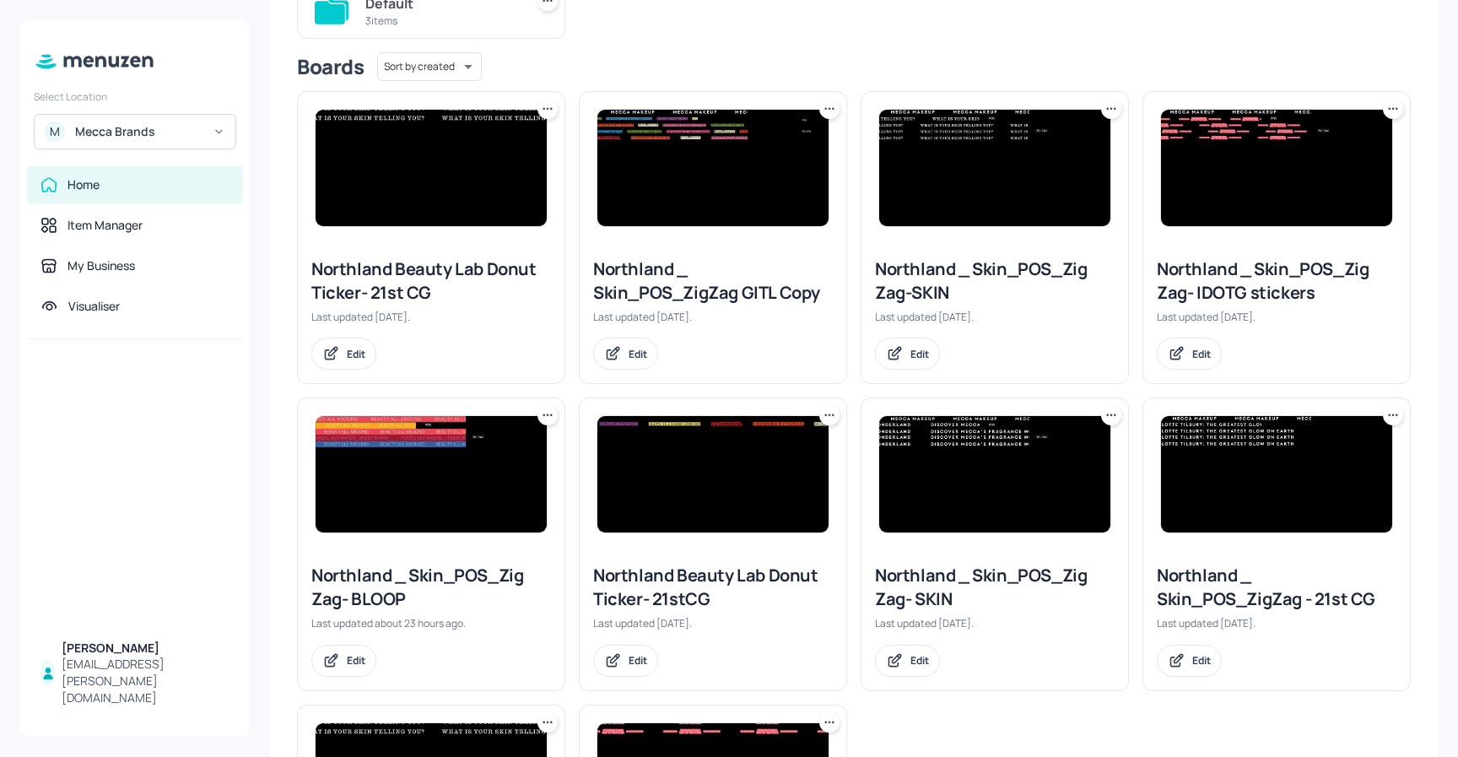
scroll to position [216, 0]
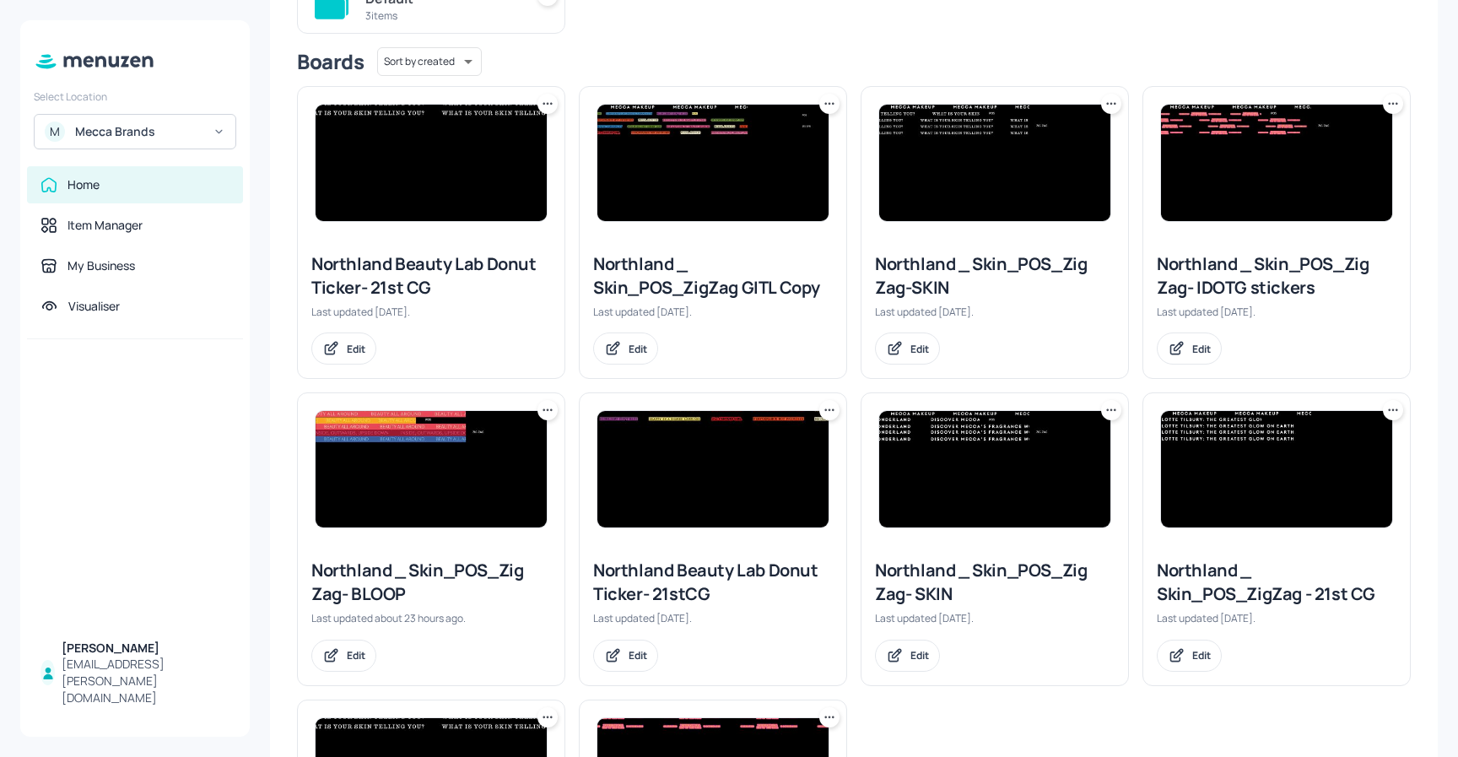
click at [1043, 464] on img at bounding box center [994, 469] width 231 height 116
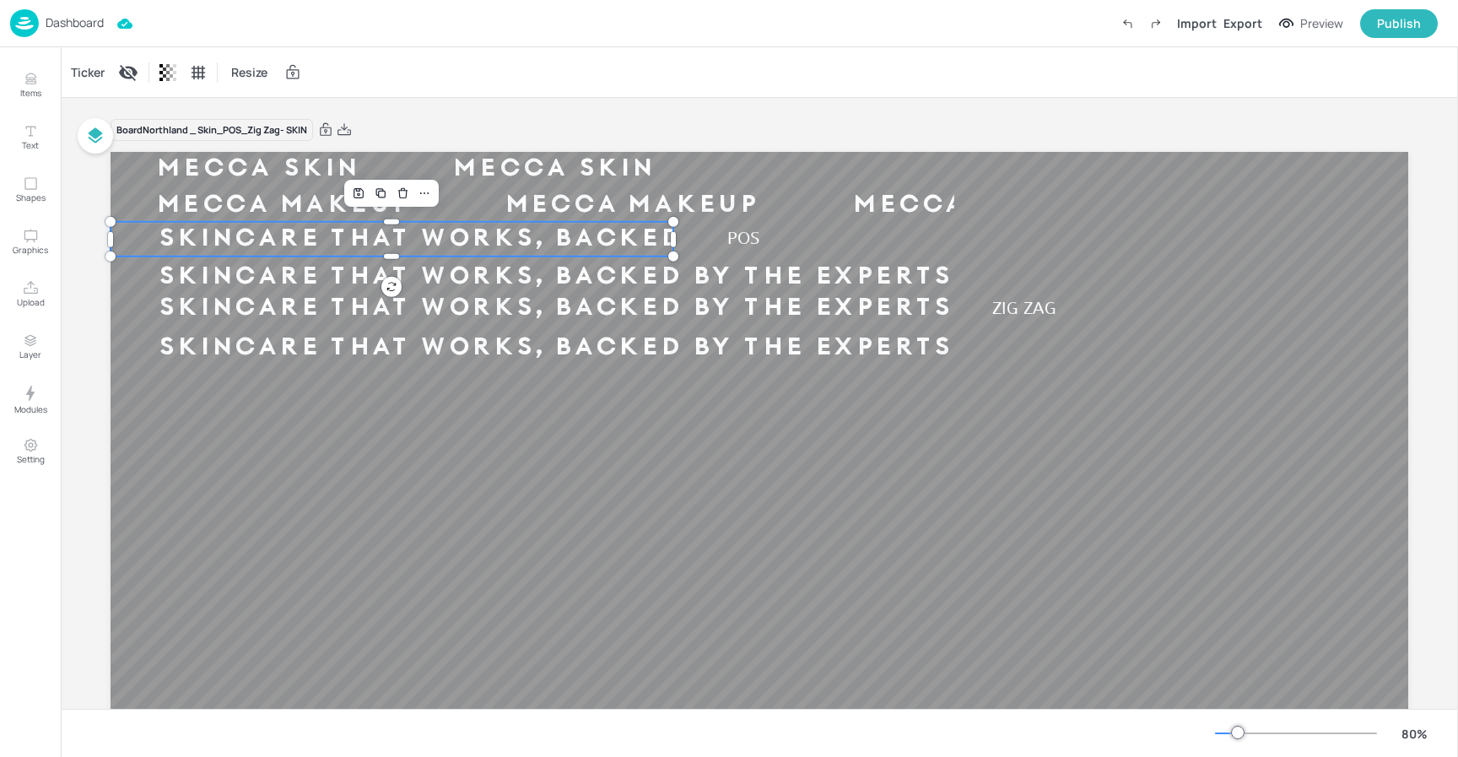
click at [417, 237] on div "SKINCARE THAT WORKS, BACKED BY THE EXPERTS" at bounding box center [555, 239] width 889 height 32
click at [94, 69] on div "Ticker" at bounding box center [88, 72] width 41 height 27
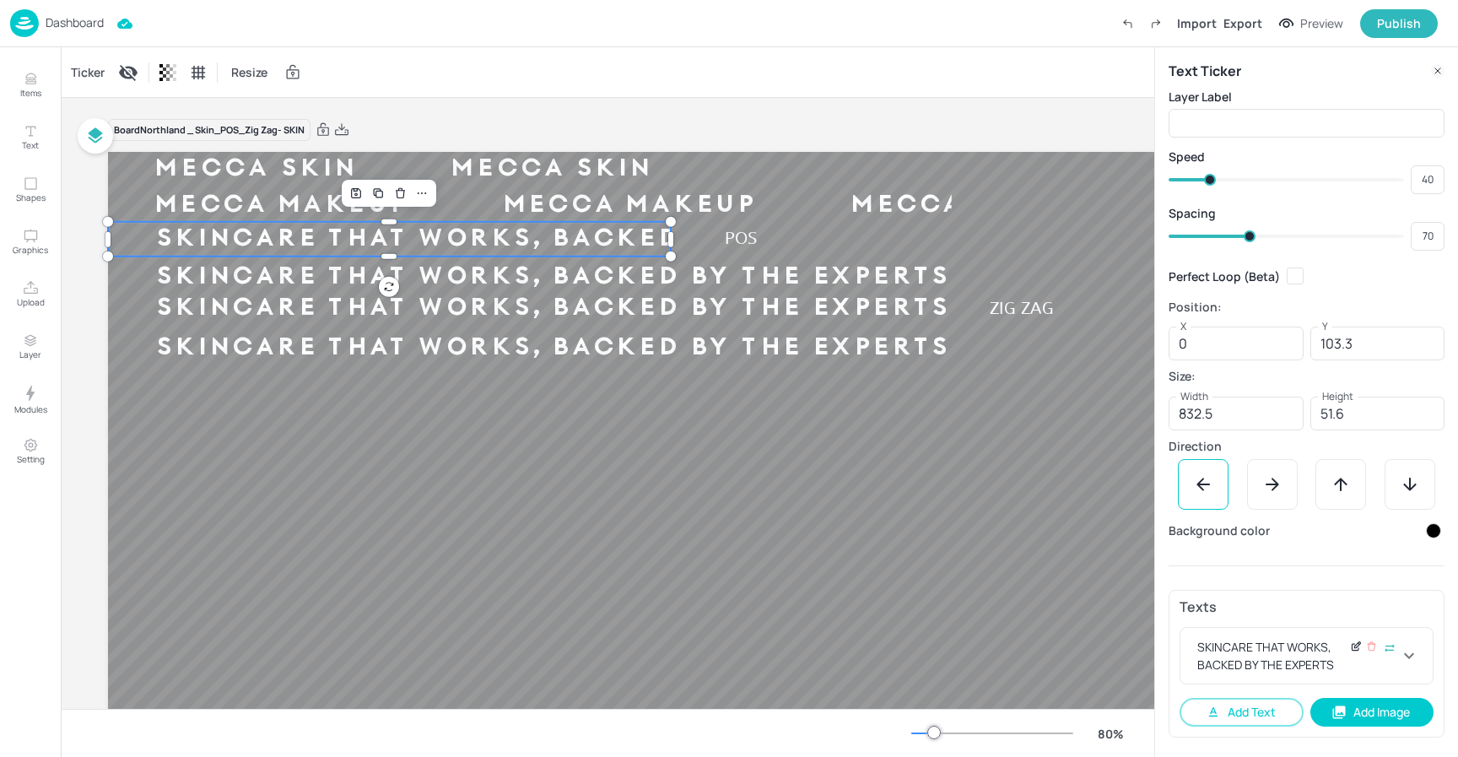
click at [1355, 646] on icon at bounding box center [1356, 646] width 13 height 12
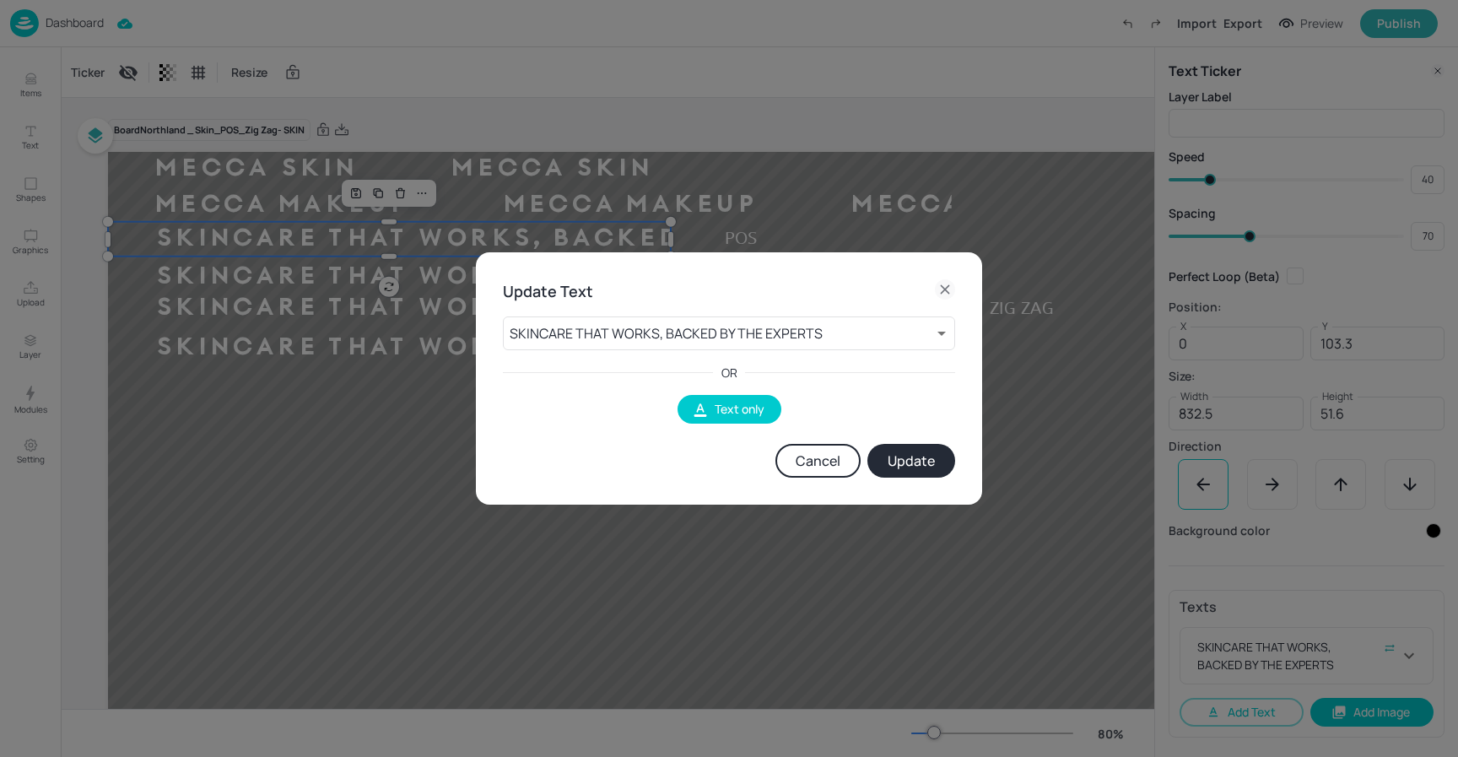
drag, startPoint x: 824, startPoint y: 454, endPoint x: 844, endPoint y: 464, distance: 21.9
click at [827, 456] on button "Cancel" at bounding box center [817, 461] width 85 height 34
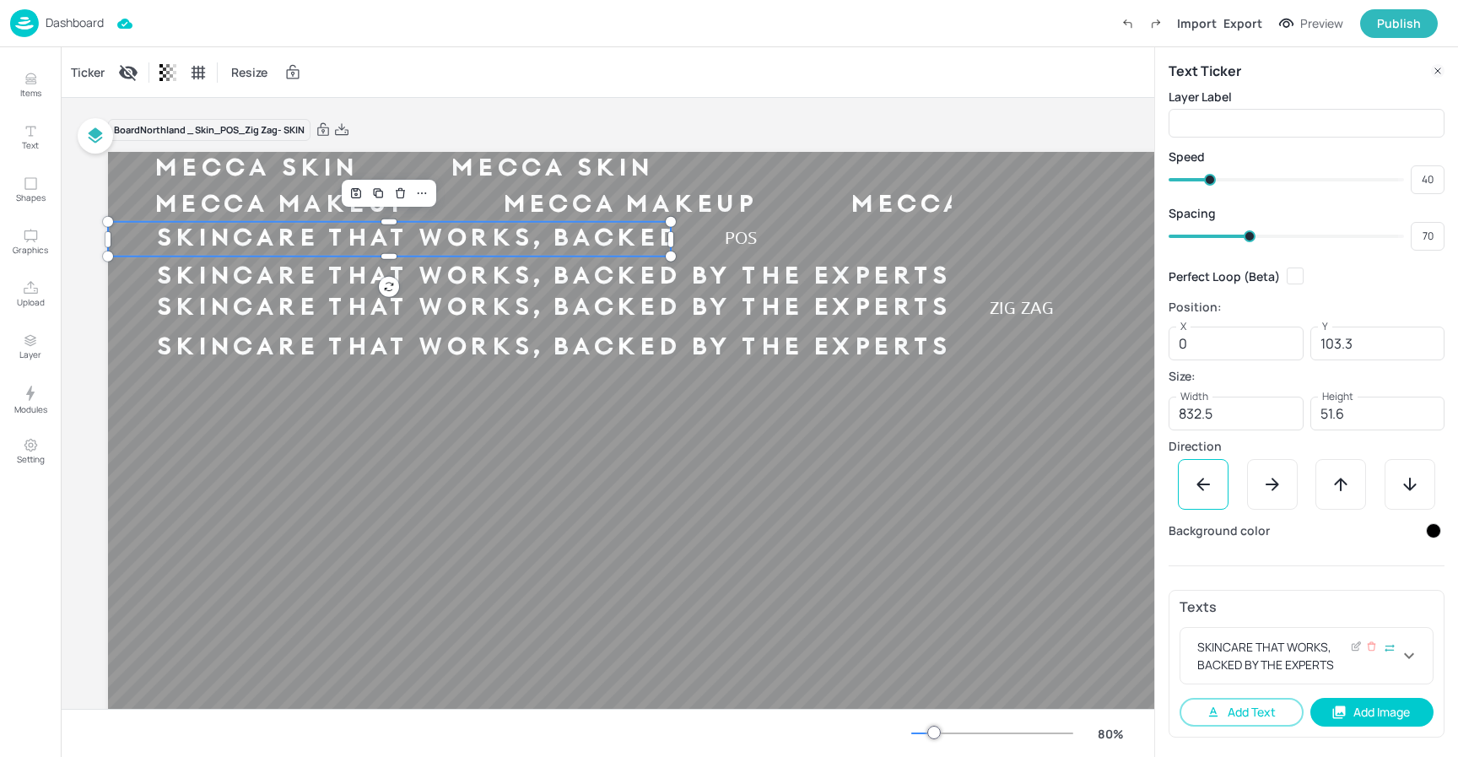
click at [1413, 658] on icon at bounding box center [1409, 656] width 20 height 20
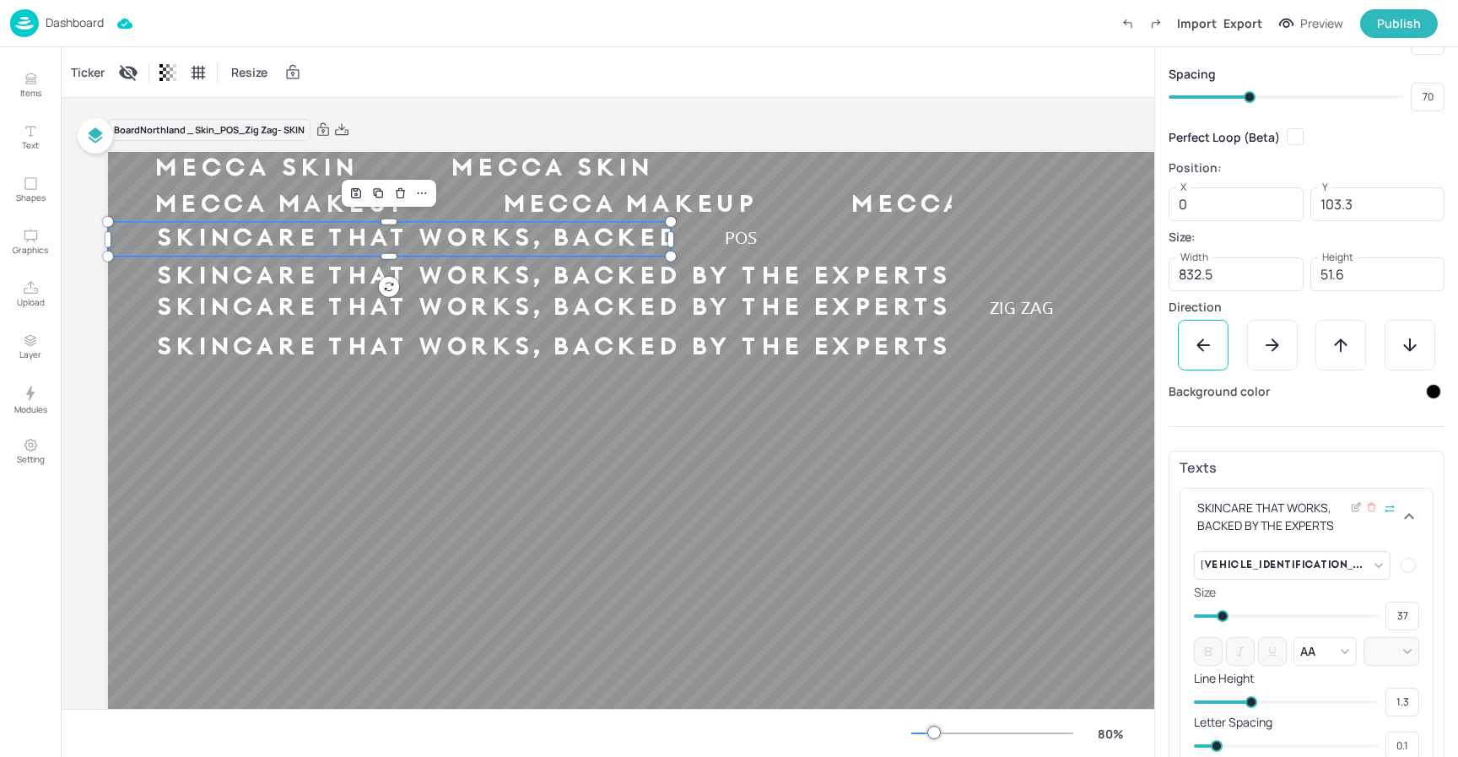
scroll to position [161, 0]
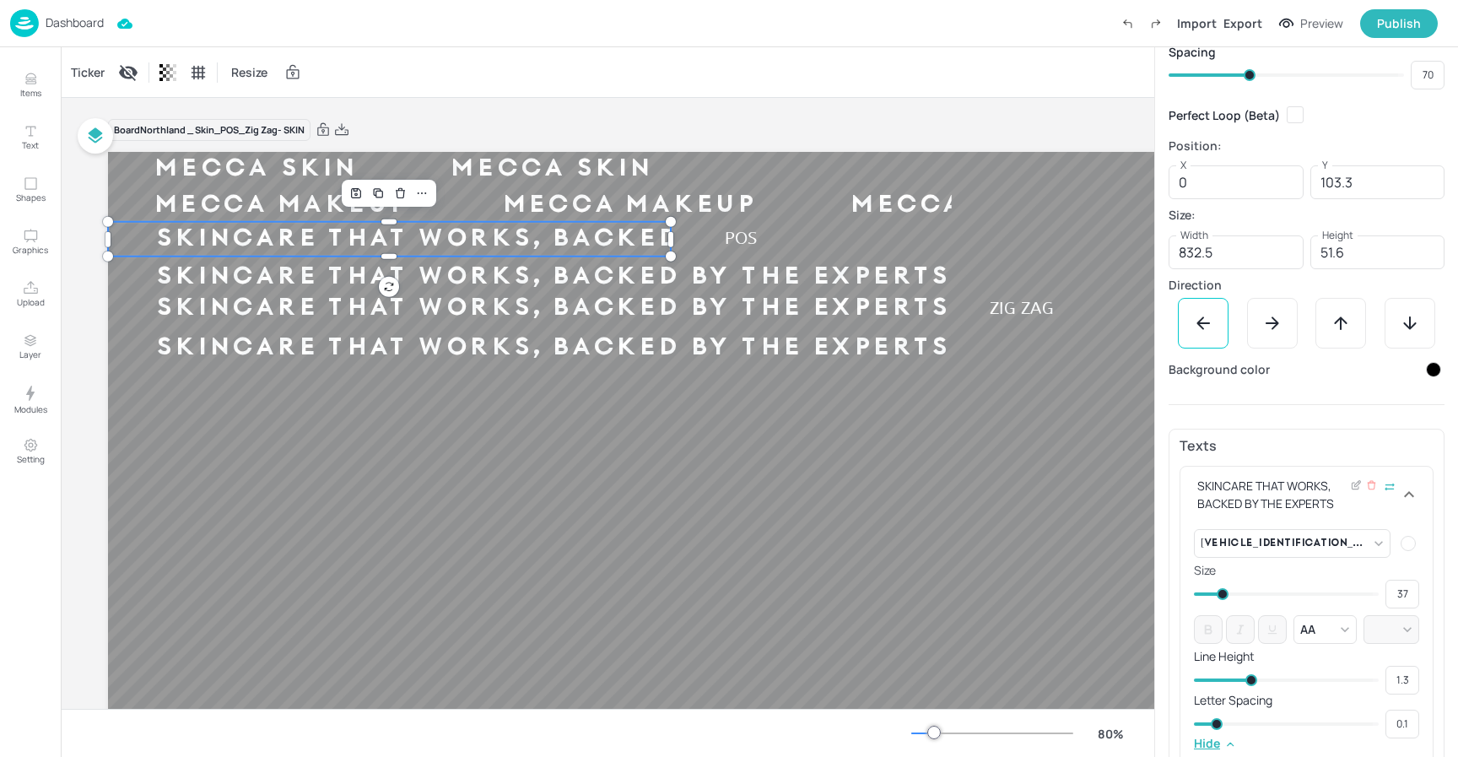
click at [1410, 496] on icon at bounding box center [1409, 494] width 20 height 20
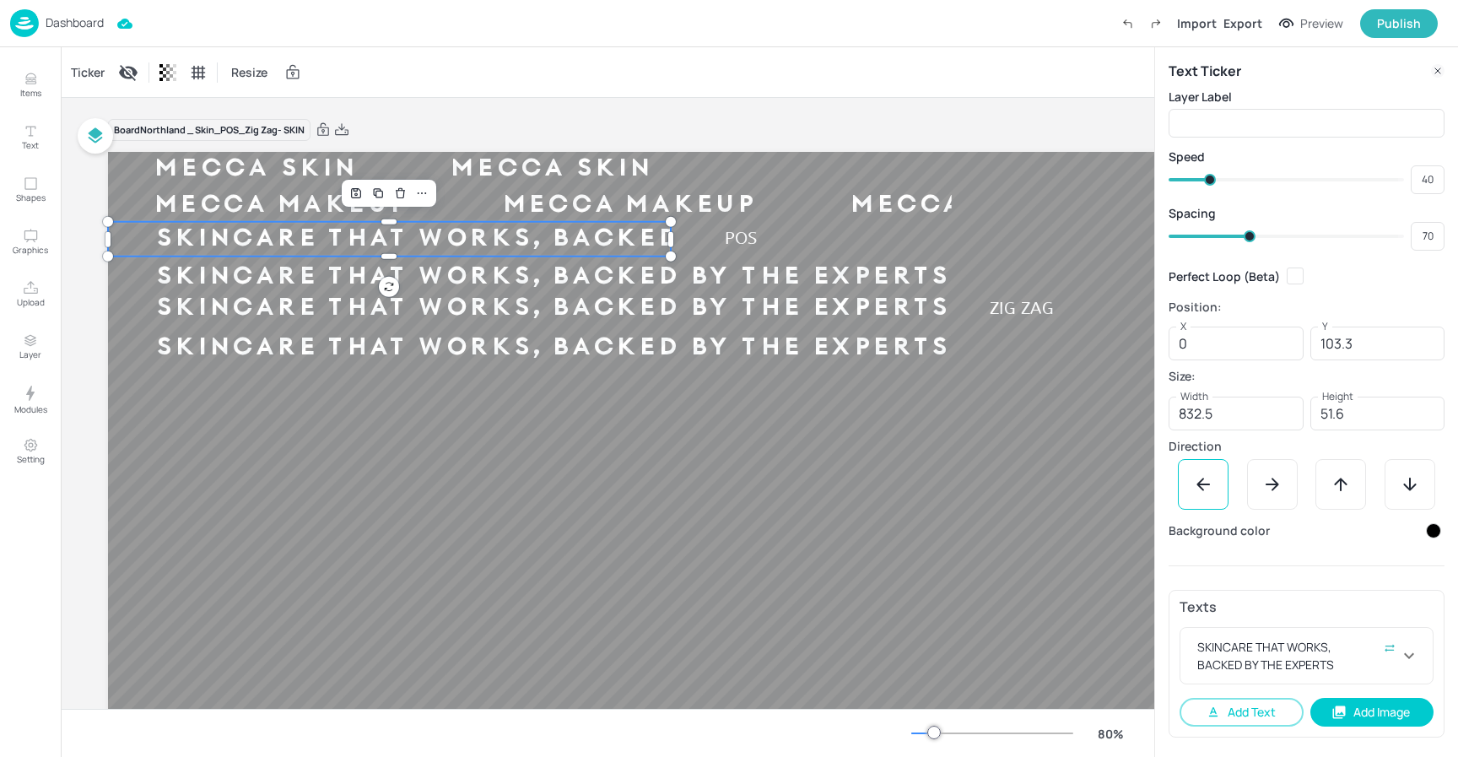
scroll to position [0, 0]
click at [1372, 711] on button "Add Image" at bounding box center [1372, 712] width 124 height 29
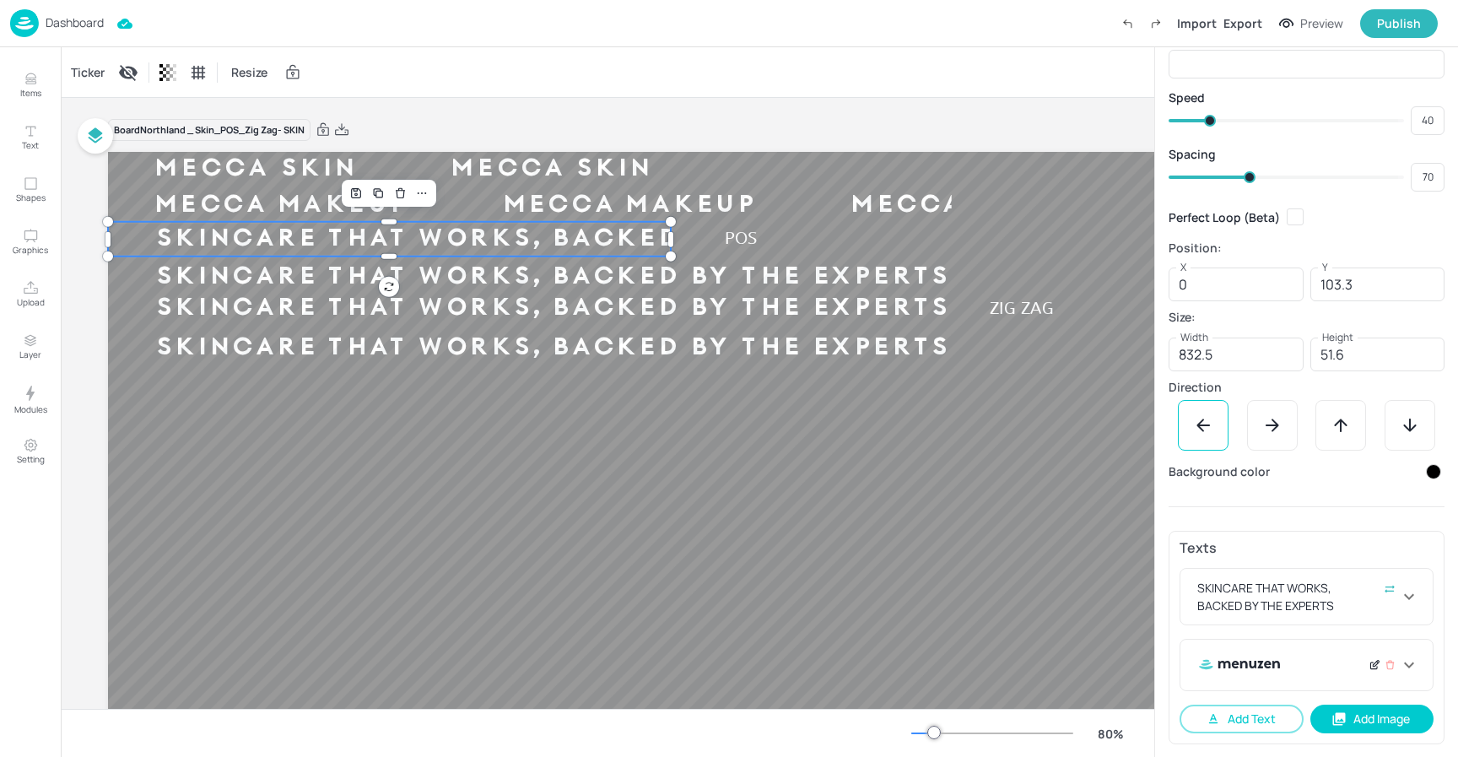
click at [1373, 666] on icon at bounding box center [1376, 664] width 6 height 6
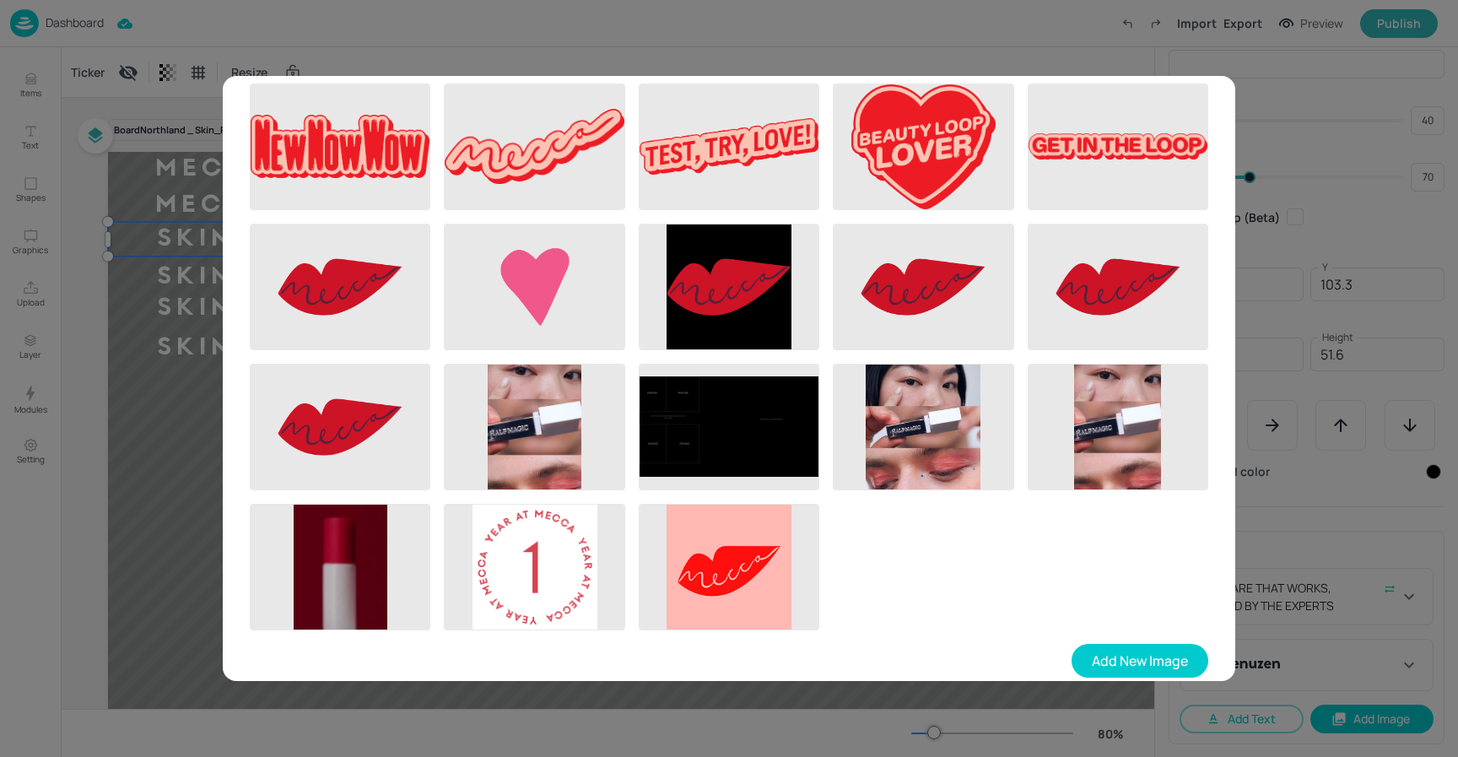
scroll to position [634, 0]
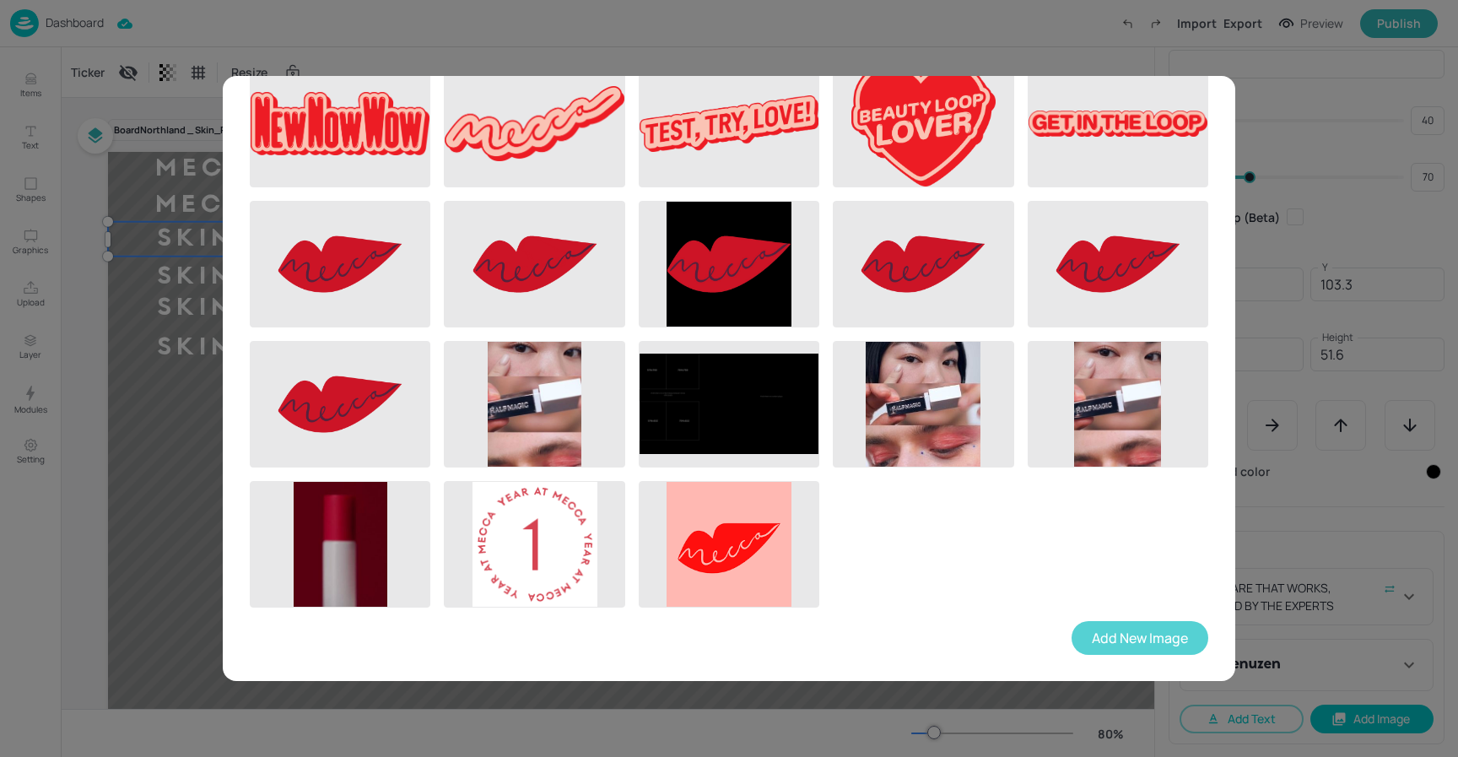
click at [1107, 641] on button "Add New Image" at bounding box center [1140, 638] width 137 height 34
click at [1104, 636] on button "Add New Image" at bounding box center [1140, 638] width 137 height 34
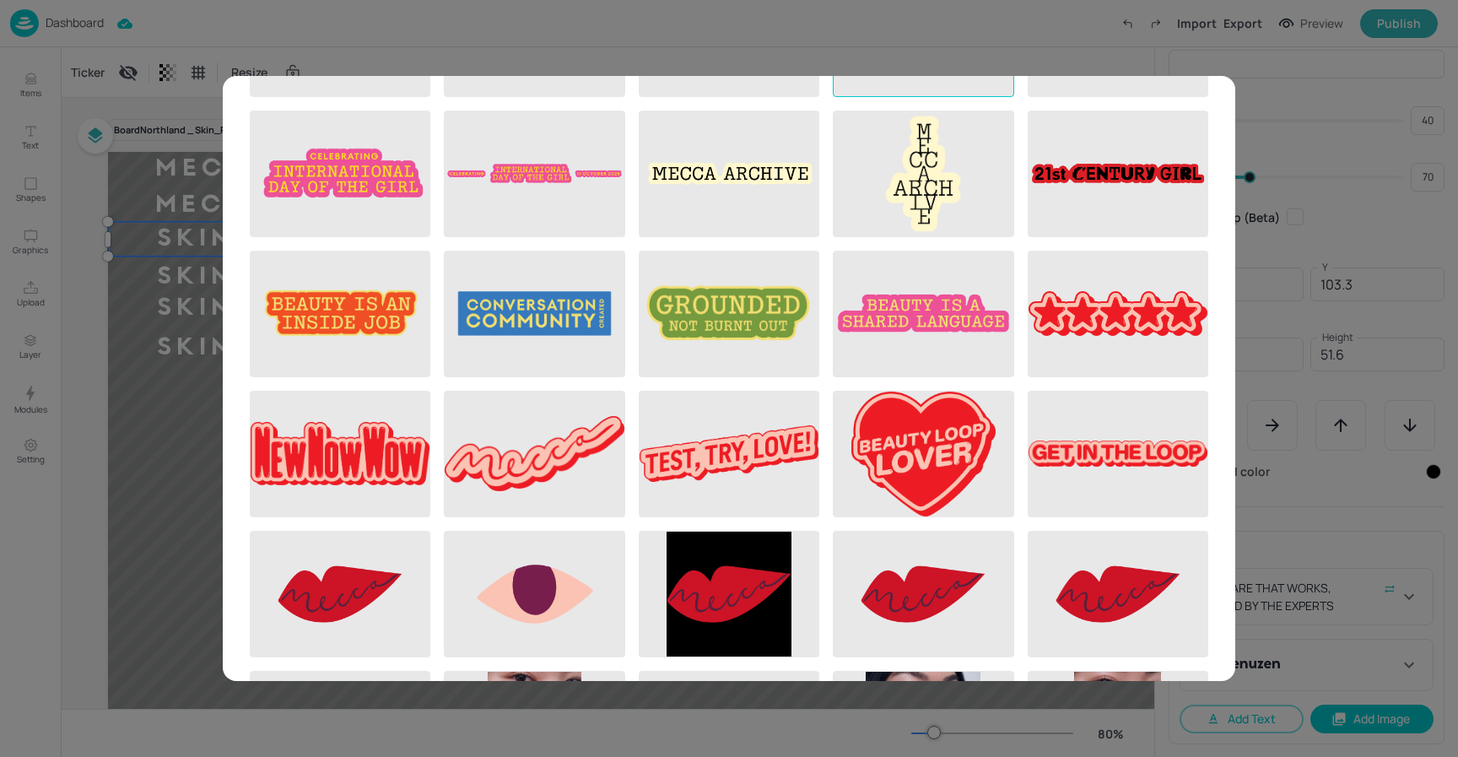
scroll to position [246, 0]
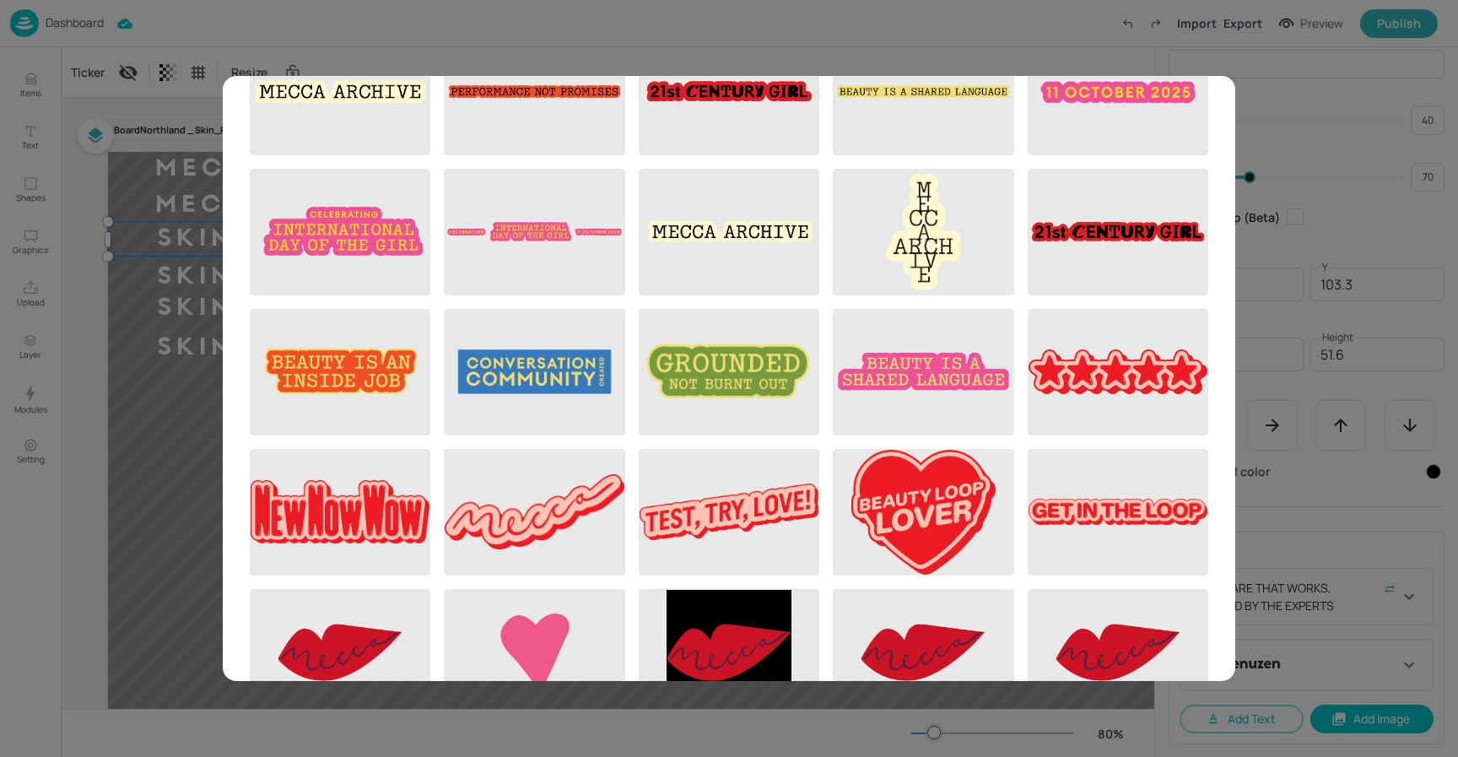
click at [891, 33] on div "Select Account Image Add New Image" at bounding box center [729, 378] width 1458 height 757
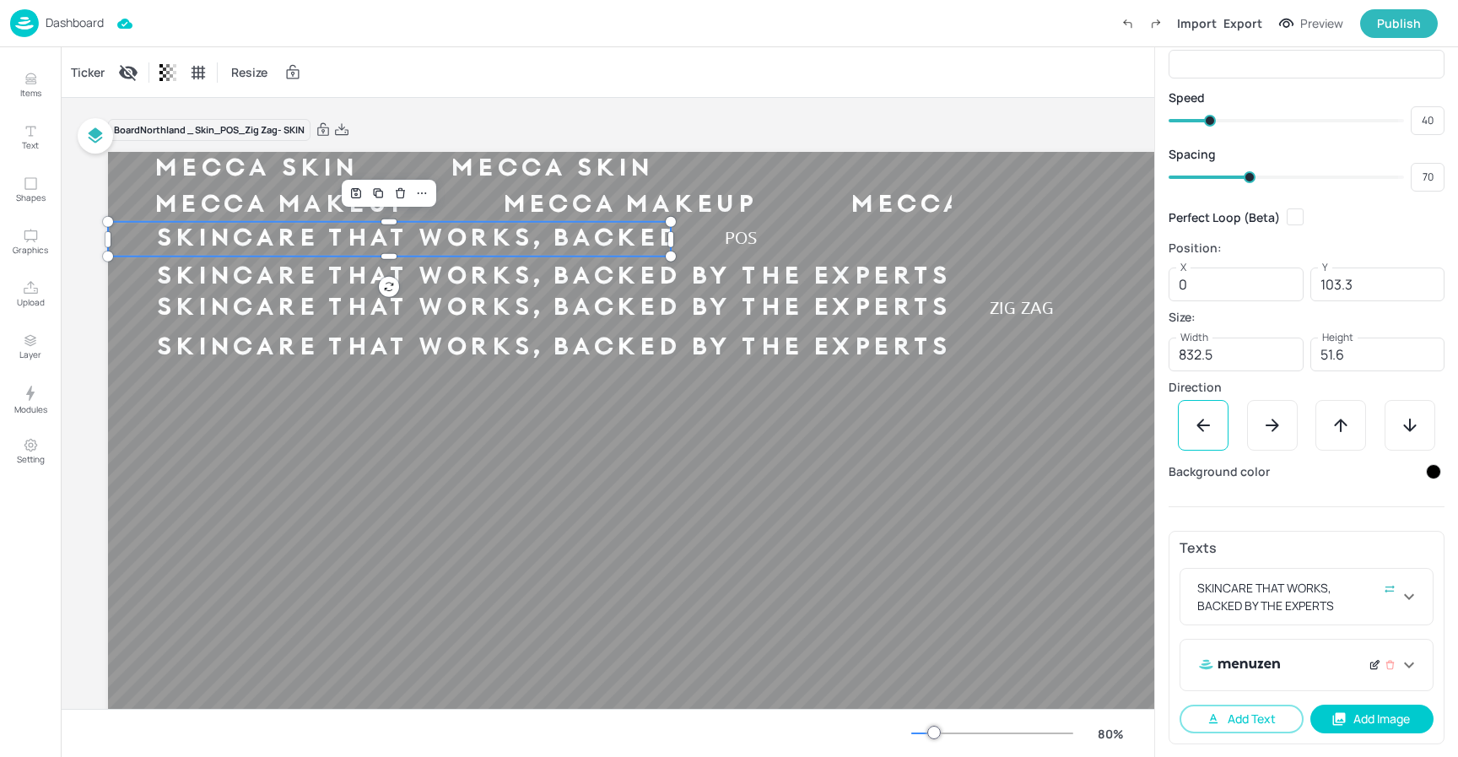
click at [1369, 666] on icon at bounding box center [1375, 665] width 13 height 12
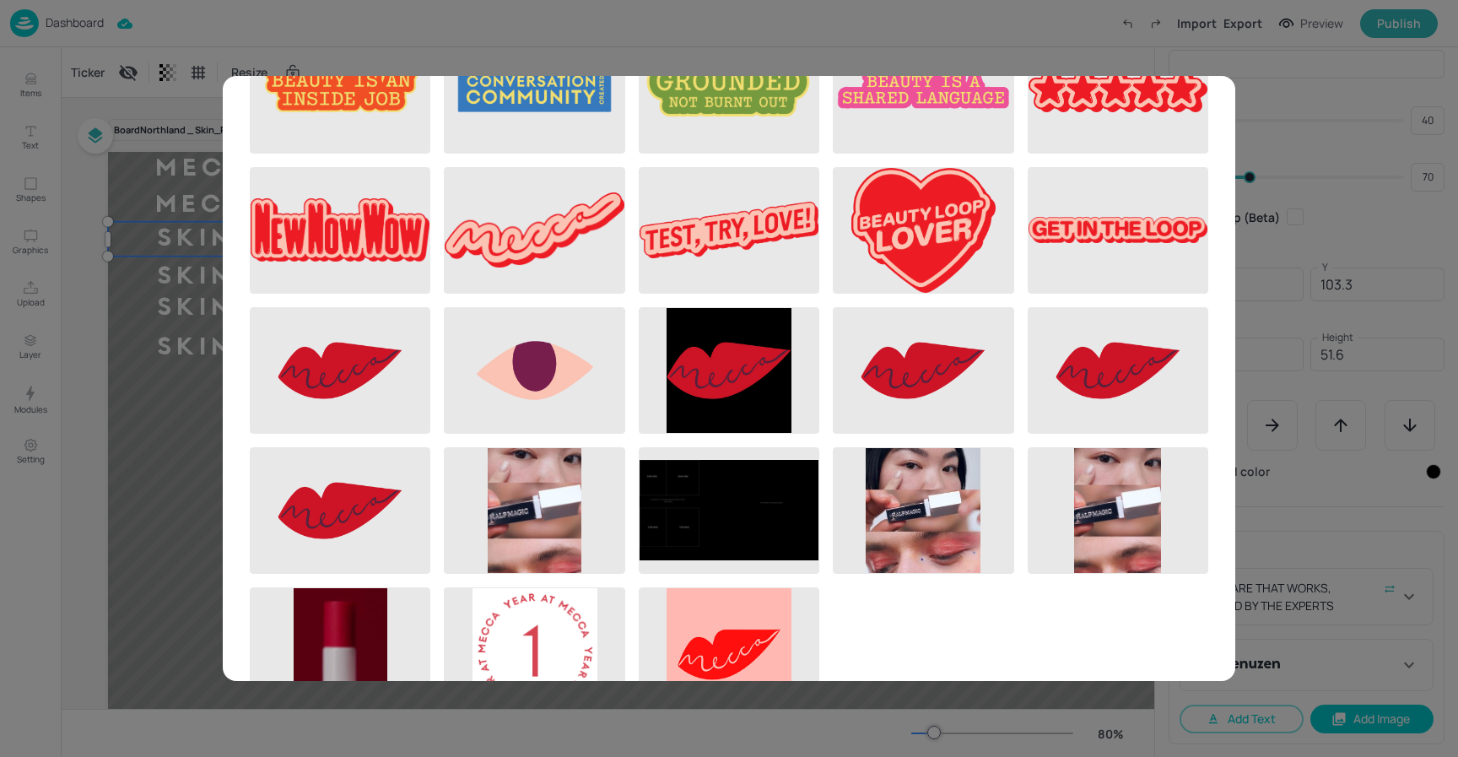
scroll to position [634, 0]
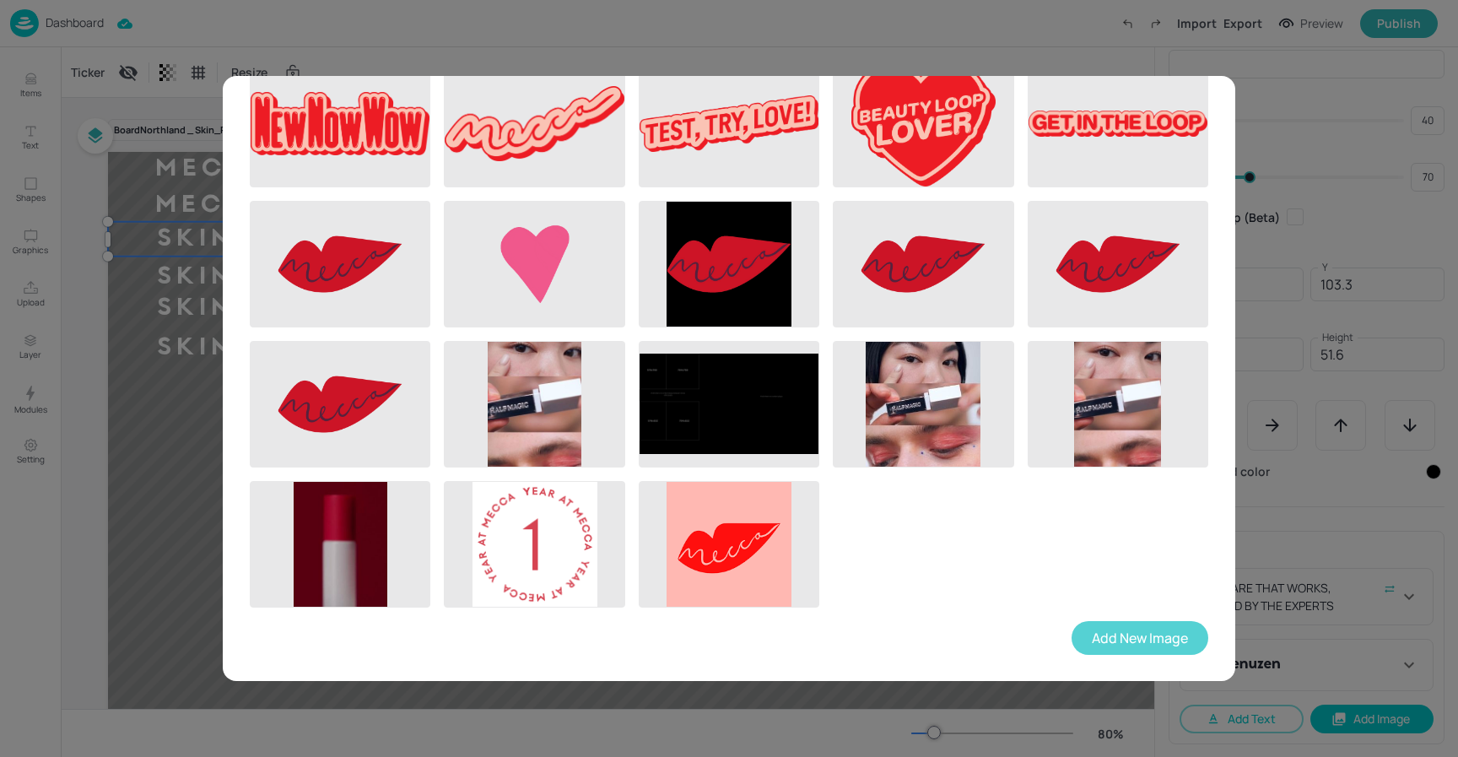
click at [1120, 635] on button "Add New Image" at bounding box center [1140, 638] width 137 height 34
